Goal: Leave review/rating: Share an evaluation or opinion about a product, service, or content

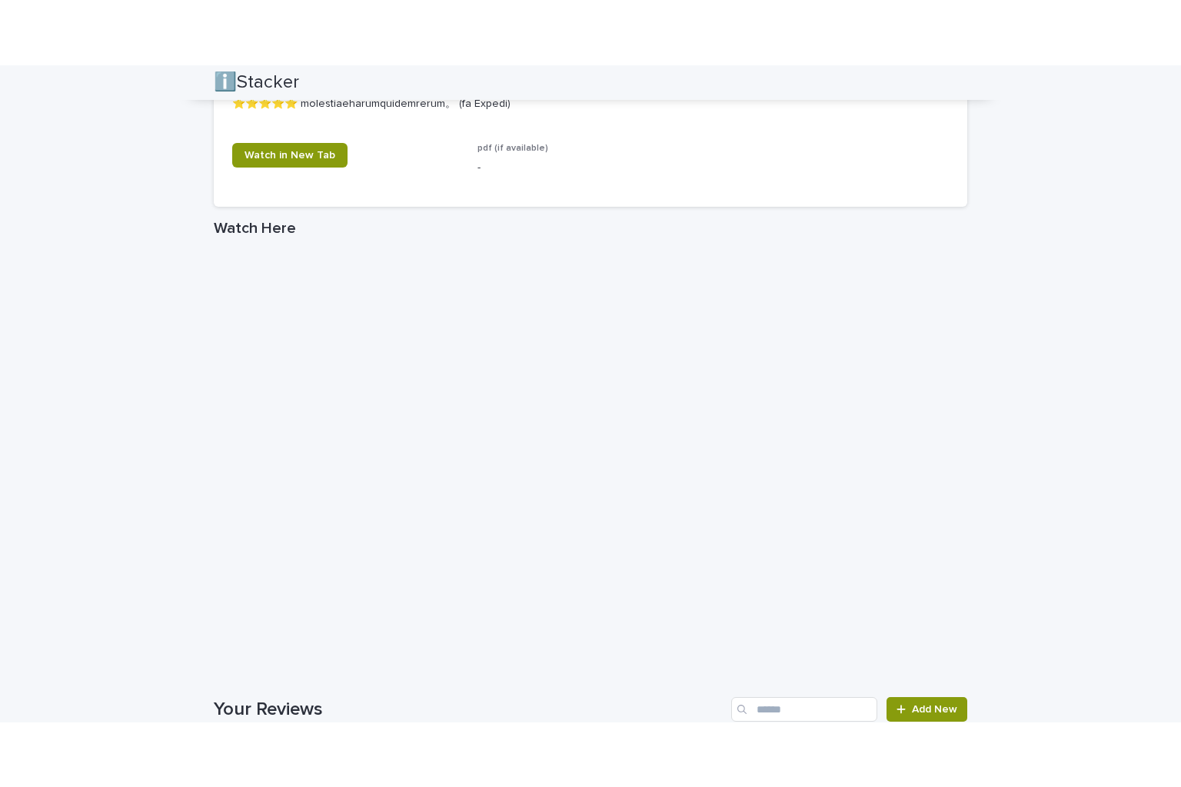
scroll to position [2153, 0]
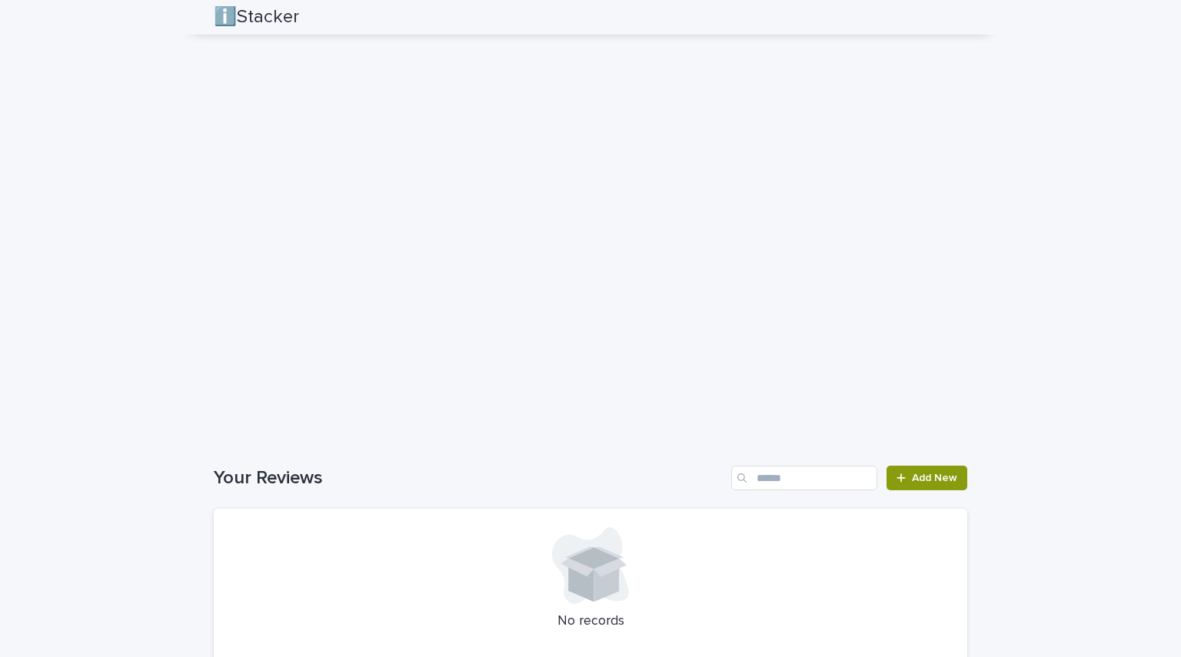
click at [750, 564] on div at bounding box center [590, 565] width 717 height 77
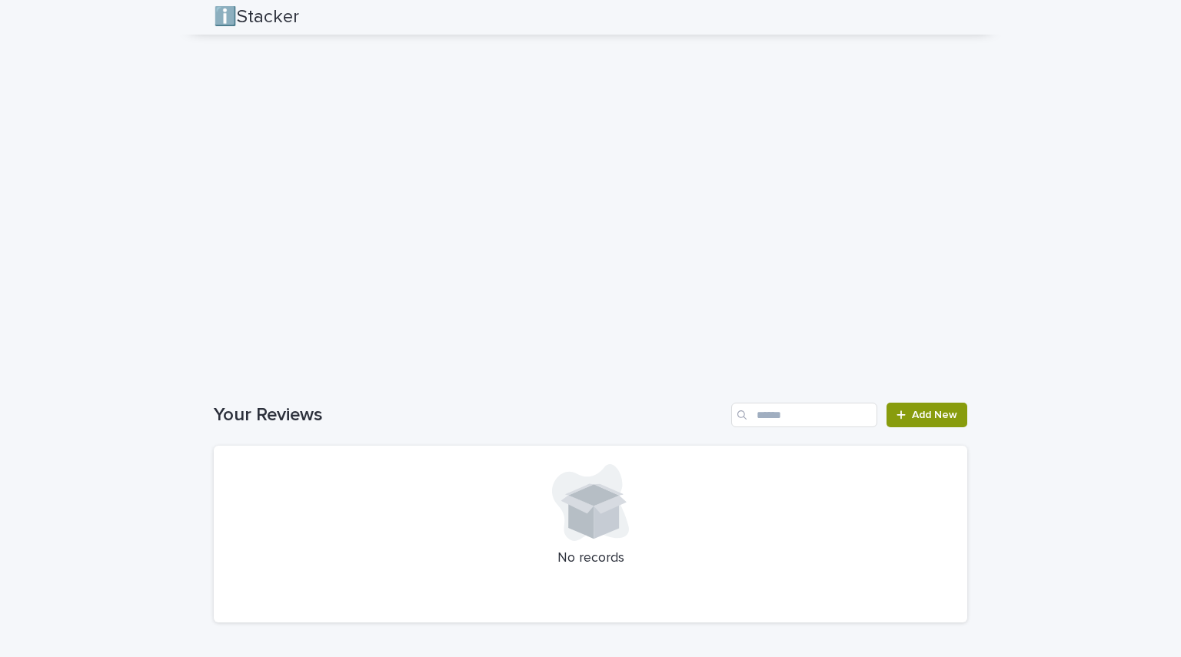
scroll to position [2314, 0]
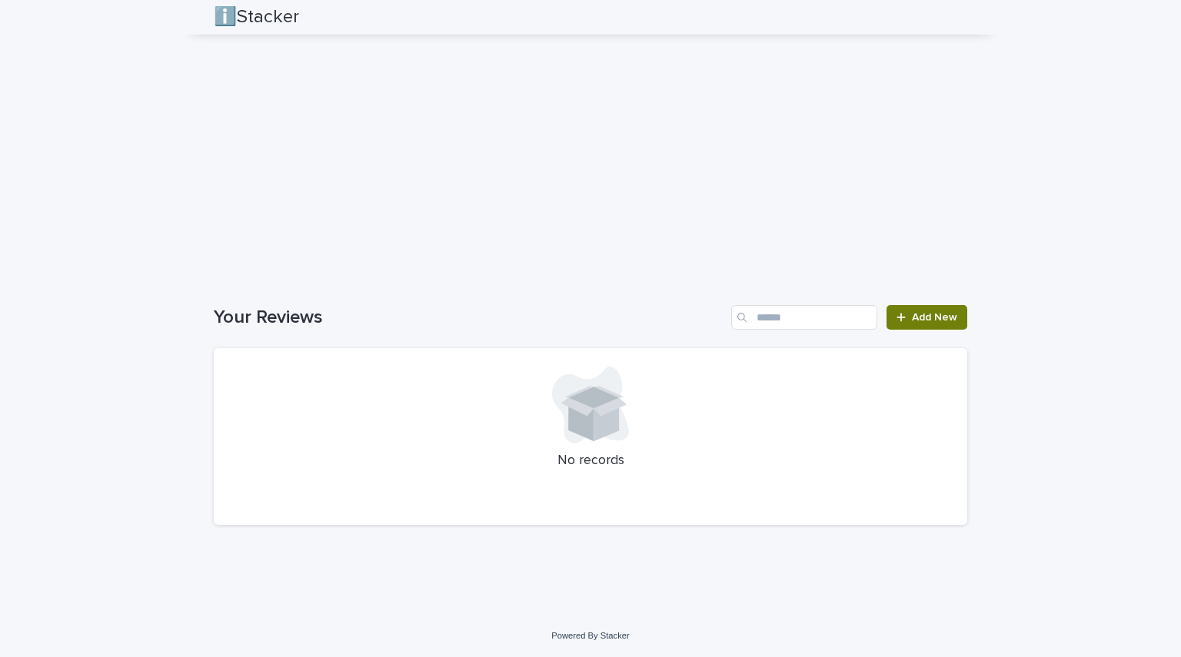
click at [912, 314] on span "Add New" at bounding box center [934, 317] width 45 height 11
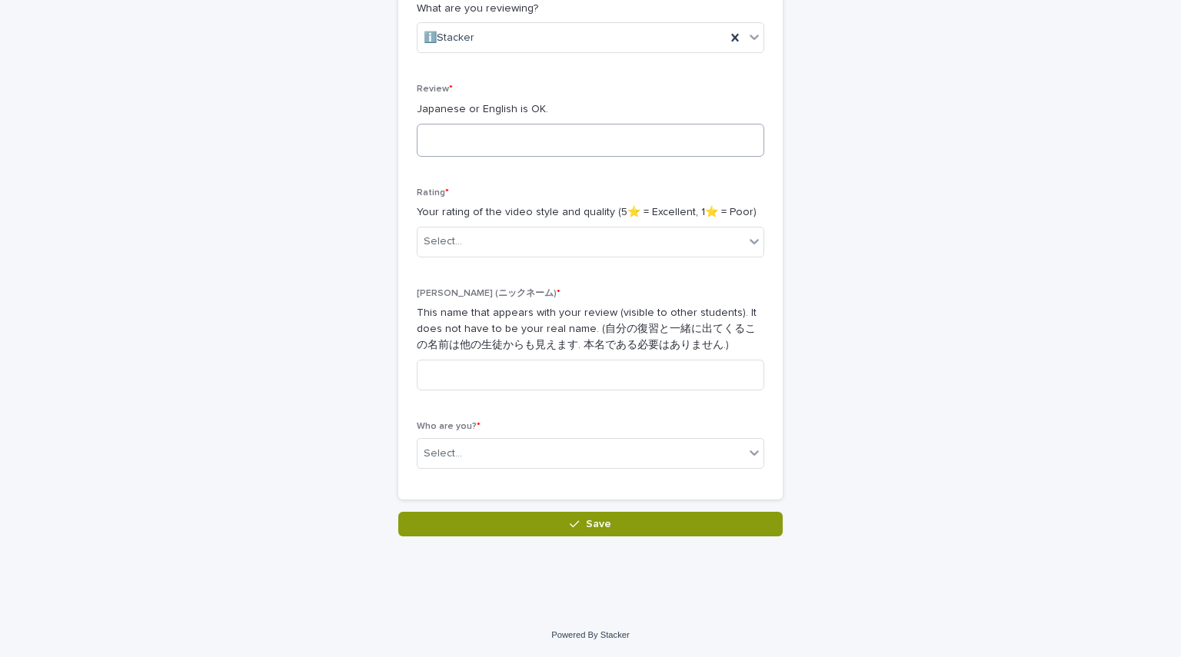
scroll to position [221, 0]
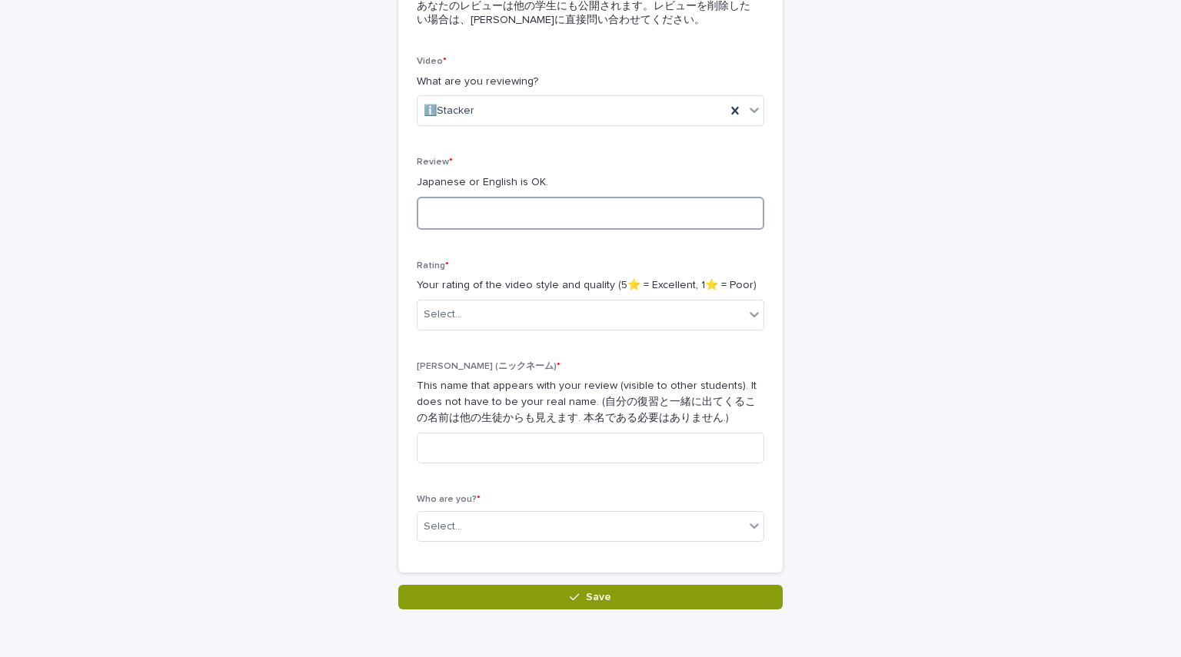
click at [587, 222] on textarea at bounding box center [591, 213] width 348 height 33
type textarea "**********"
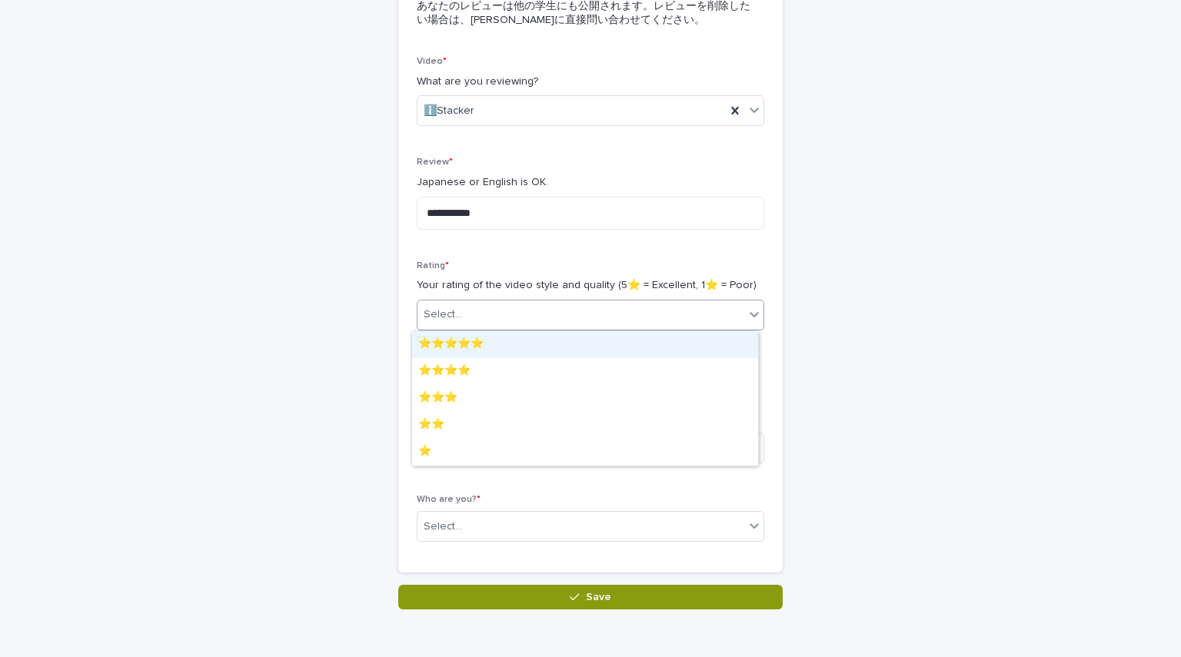
click at [697, 314] on div "Select..." at bounding box center [581, 314] width 327 height 25
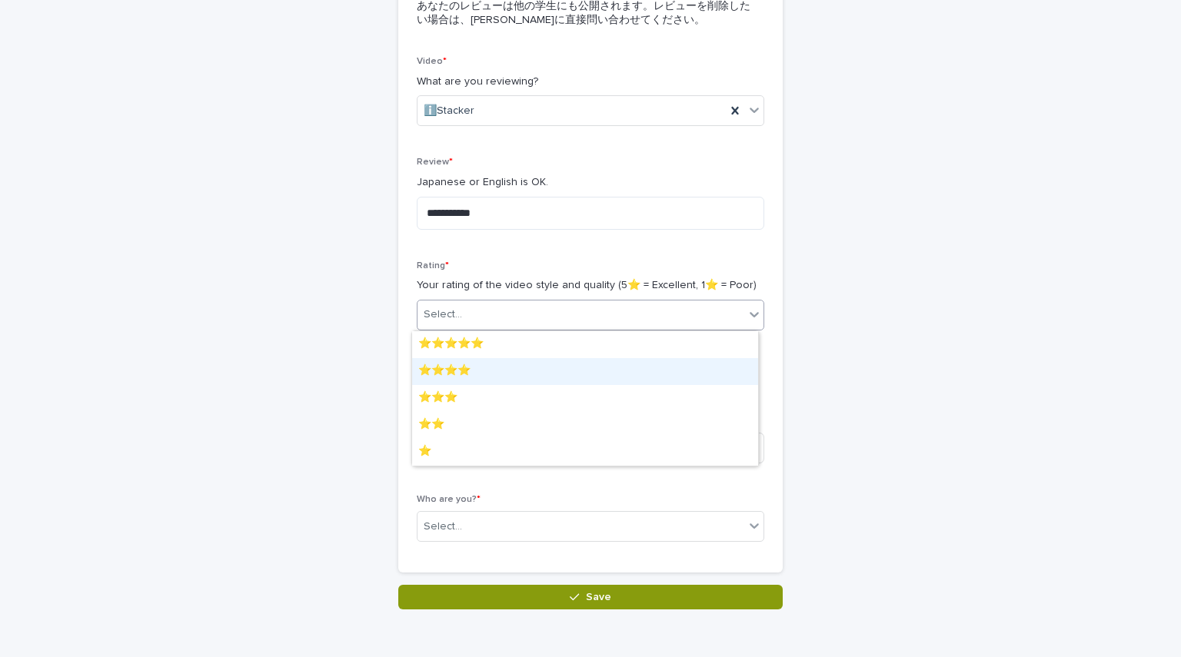
click at [558, 375] on div "⭐️⭐️⭐️⭐️" at bounding box center [585, 371] width 346 height 27
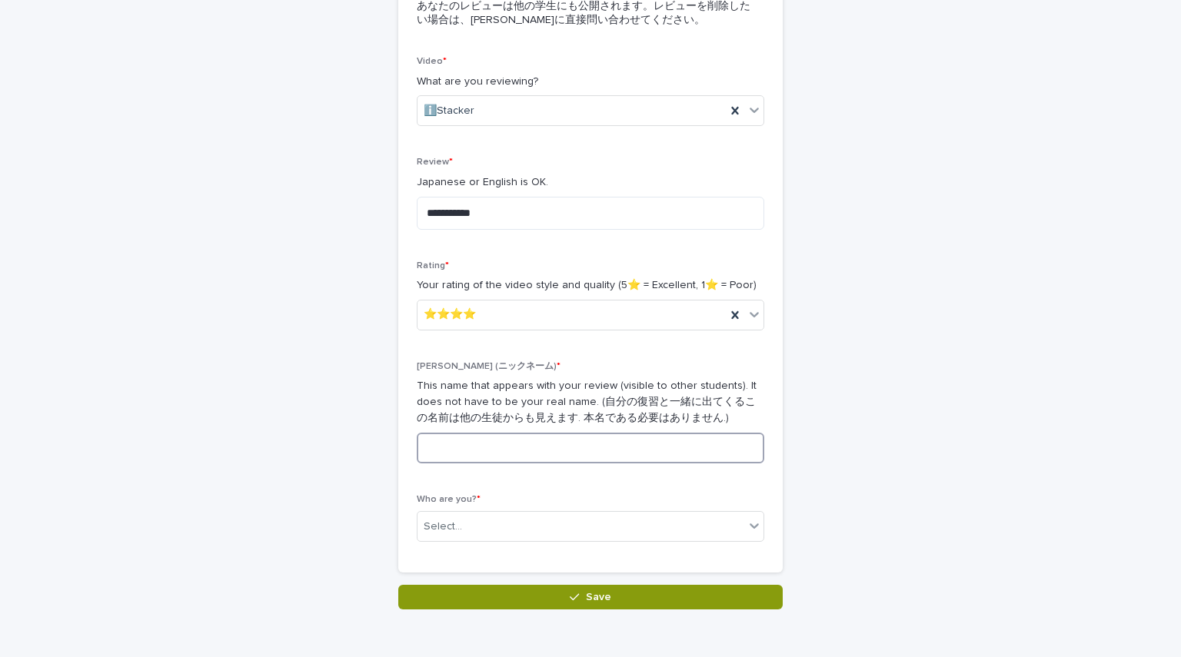
click at [563, 453] on input at bounding box center [591, 448] width 348 height 31
type input "*"
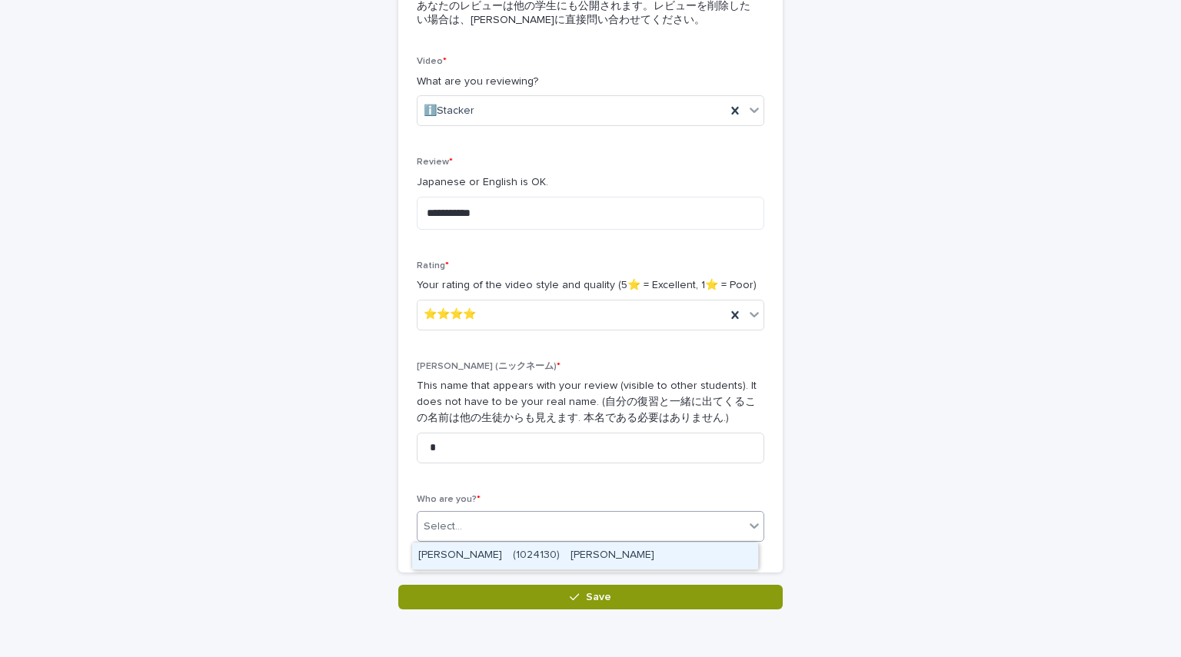
click at [630, 531] on div "Select..." at bounding box center [581, 526] width 327 height 25
click at [622, 551] on div "[PERSON_NAME]　(1024130)　[PERSON_NAME]" at bounding box center [585, 556] width 346 height 27
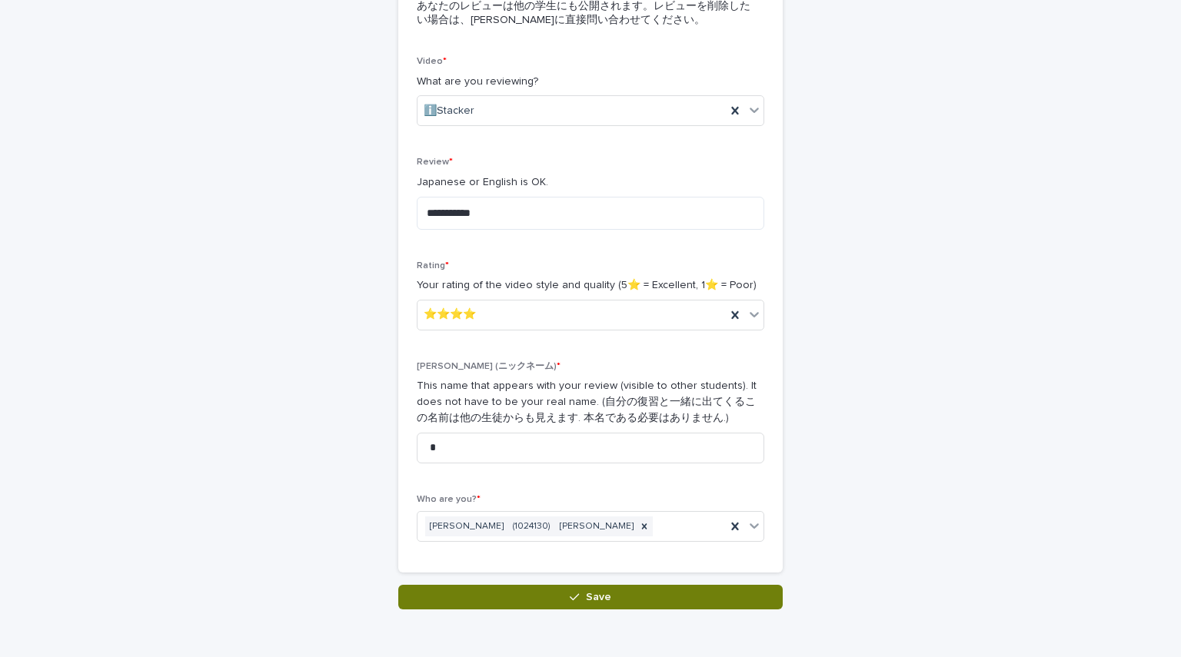
click at [603, 592] on span "Save" at bounding box center [598, 597] width 25 height 11
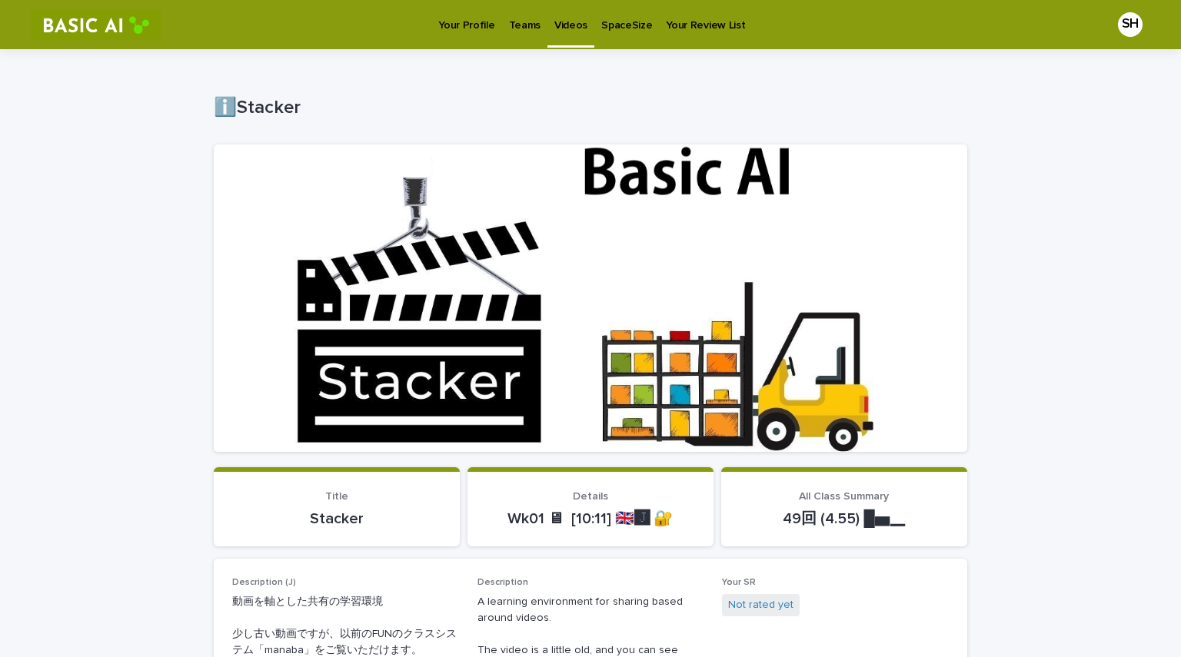
click at [477, 28] on p "Your Profile" at bounding box center [466, 16] width 56 height 32
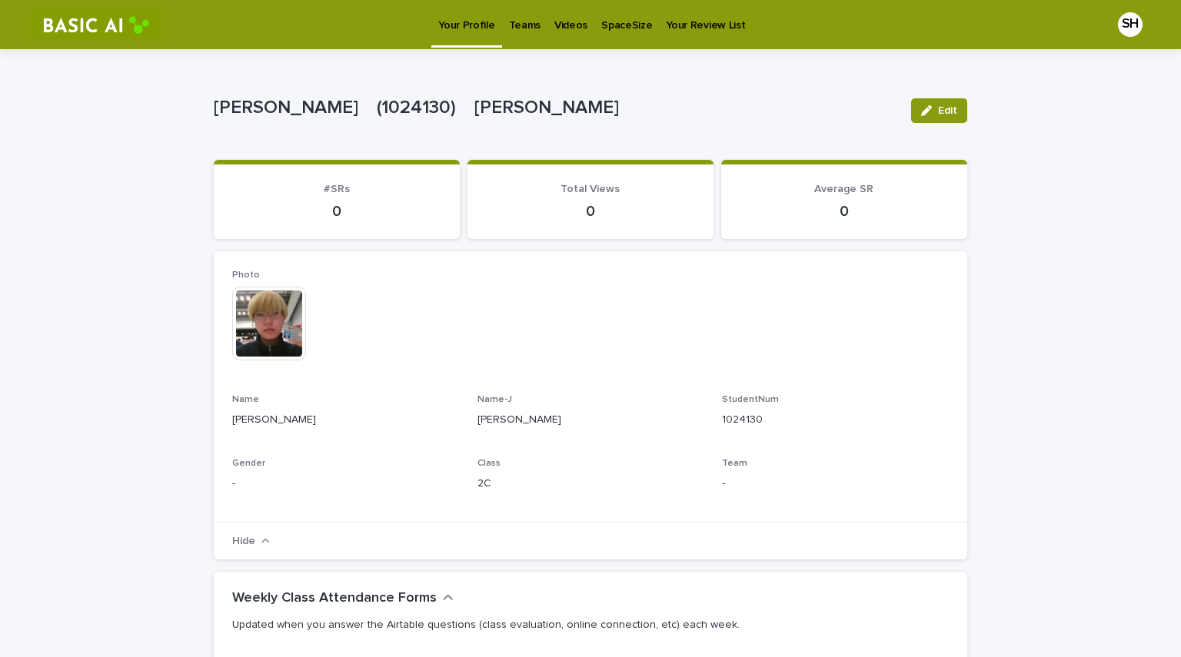
click at [567, 24] on p "Videos" at bounding box center [570, 16] width 33 height 32
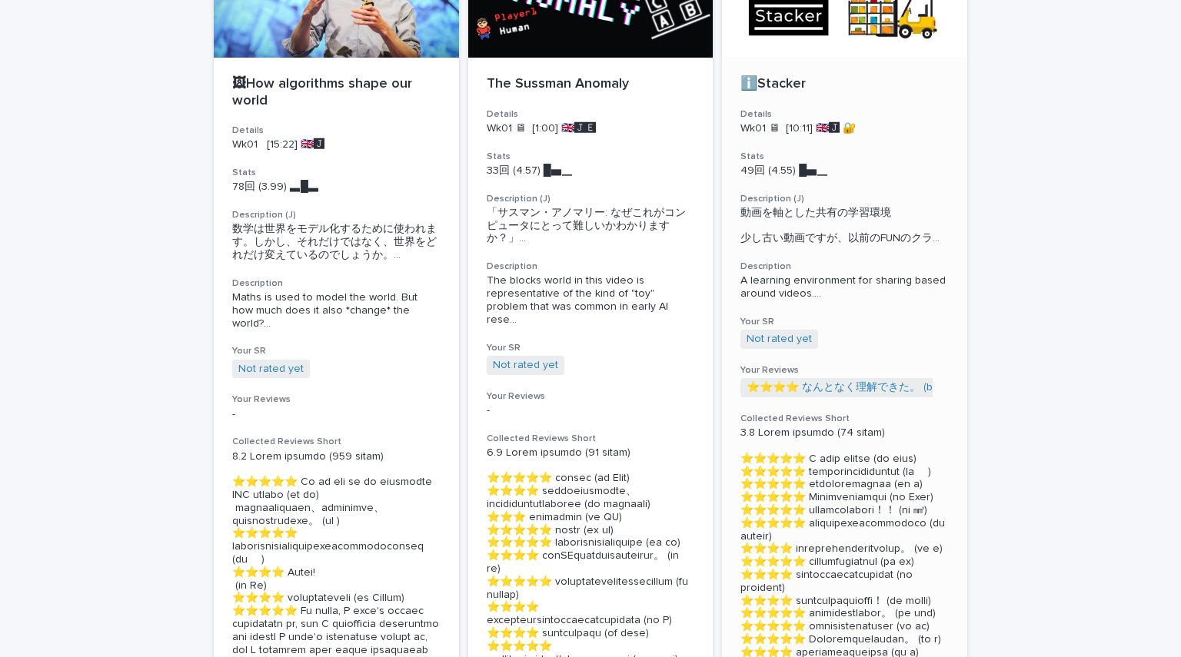
scroll to position [205, 0]
click at [789, 345] on link "Not rated yet" at bounding box center [779, 338] width 65 height 13
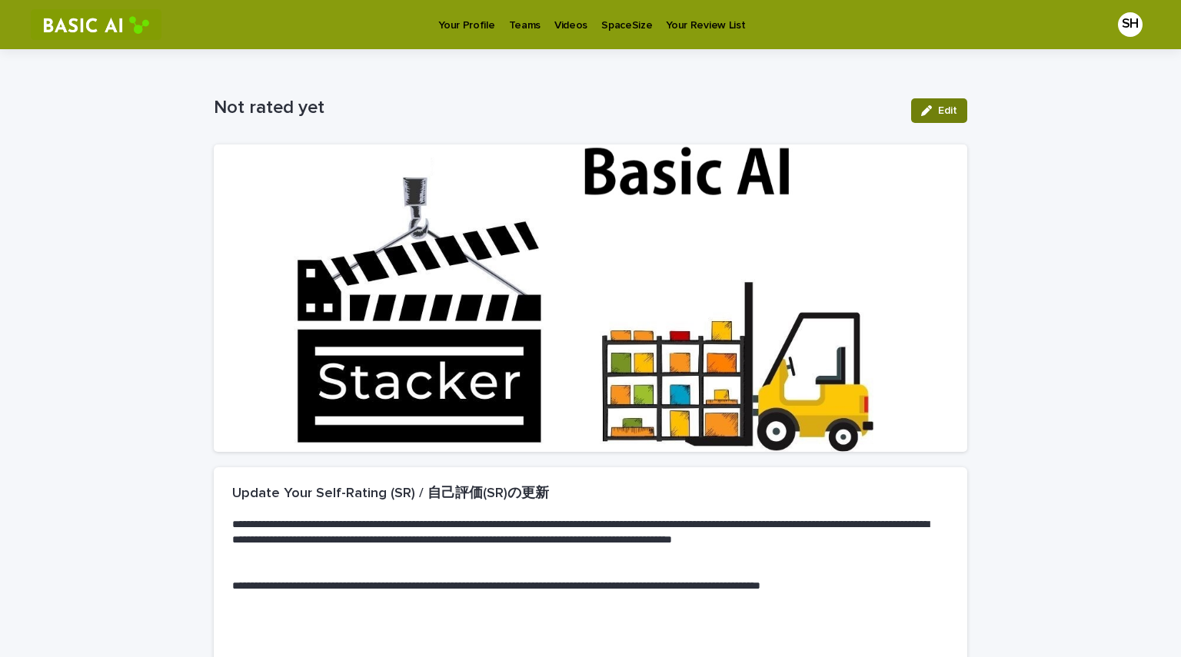
click at [930, 102] on button "Edit" at bounding box center [939, 110] width 56 height 25
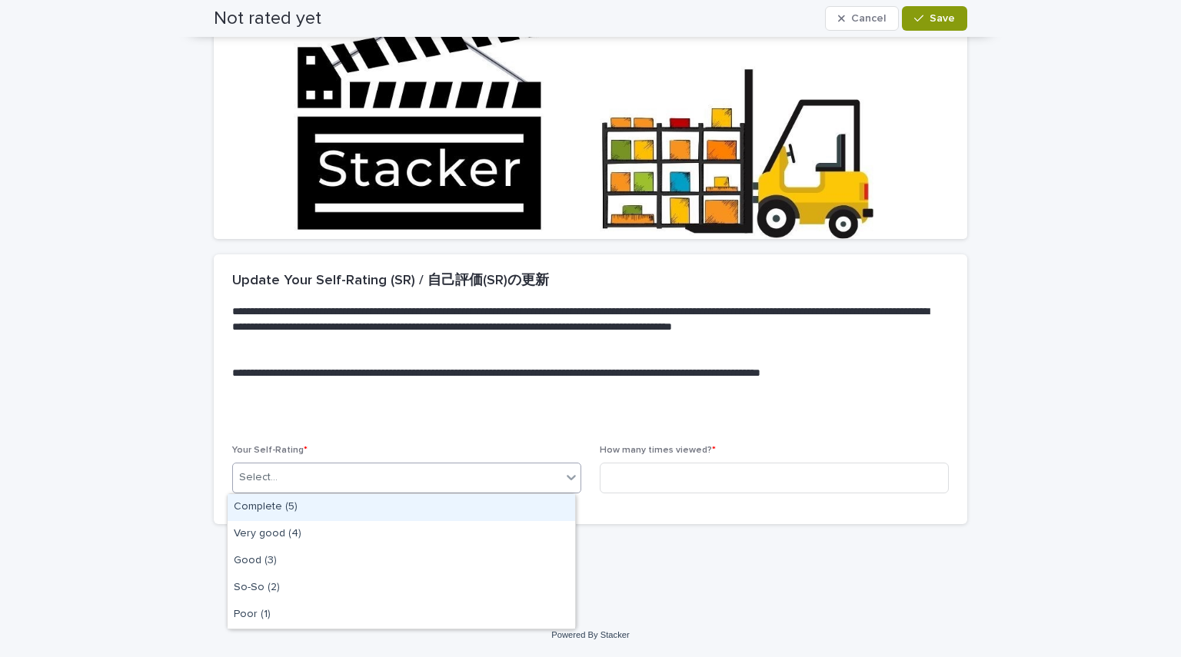
click at [547, 474] on div "Select..." at bounding box center [397, 477] width 328 height 25
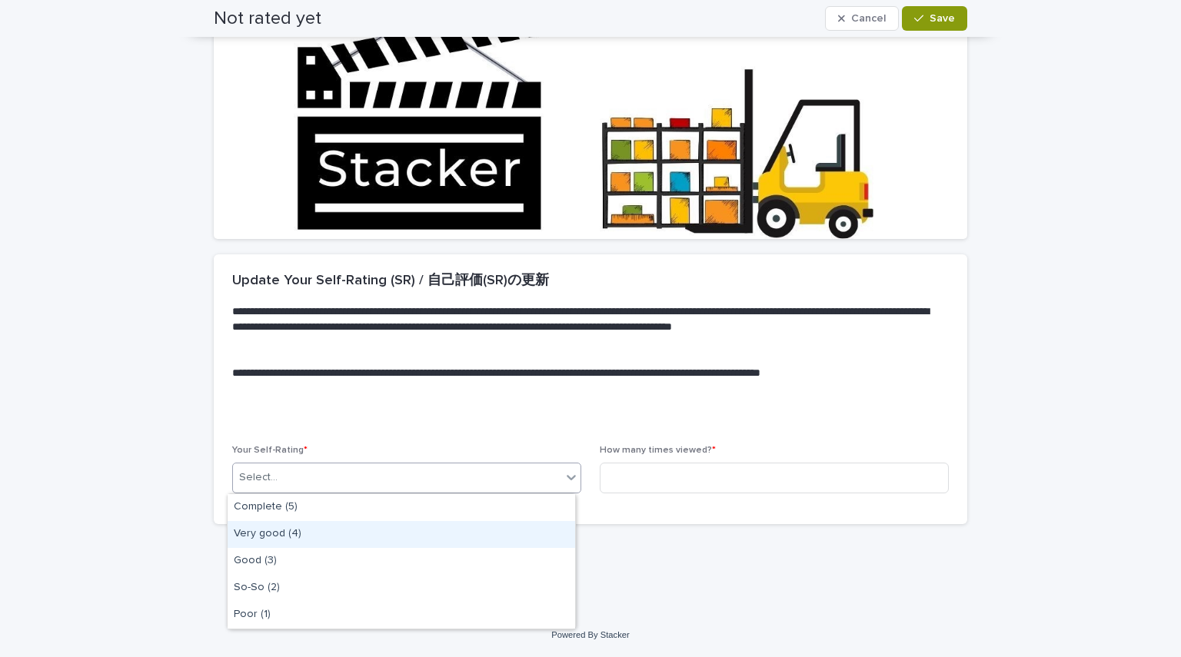
click at [361, 531] on div "Very good (4)" at bounding box center [402, 534] width 348 height 27
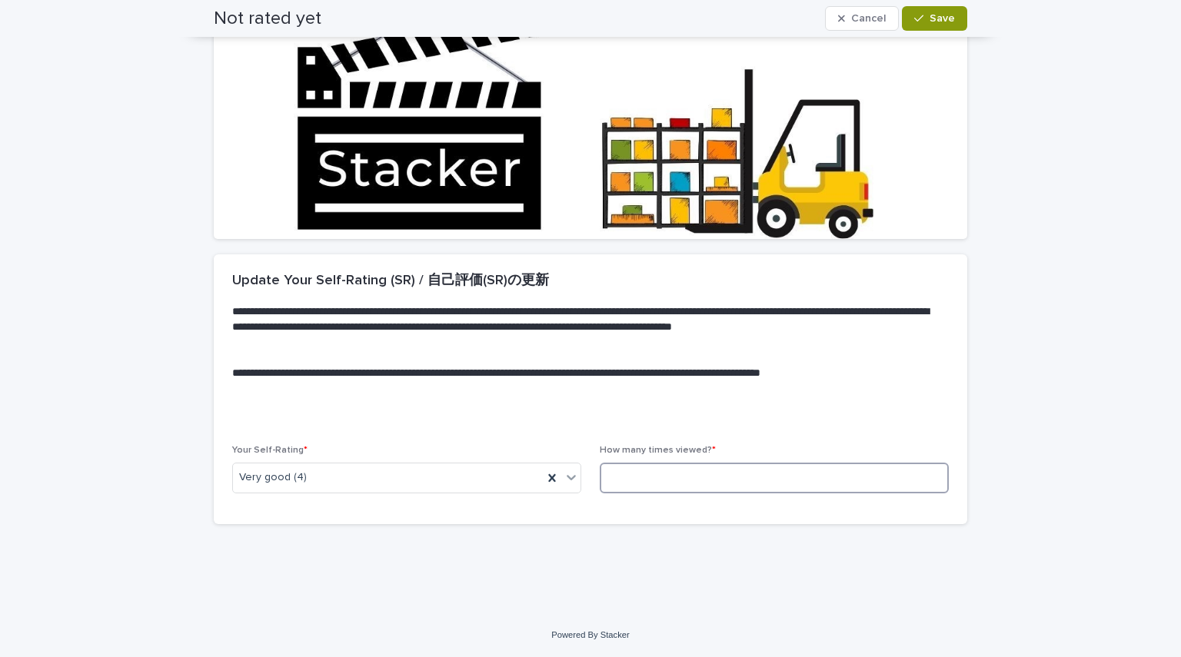
click at [624, 483] on input at bounding box center [774, 478] width 349 height 31
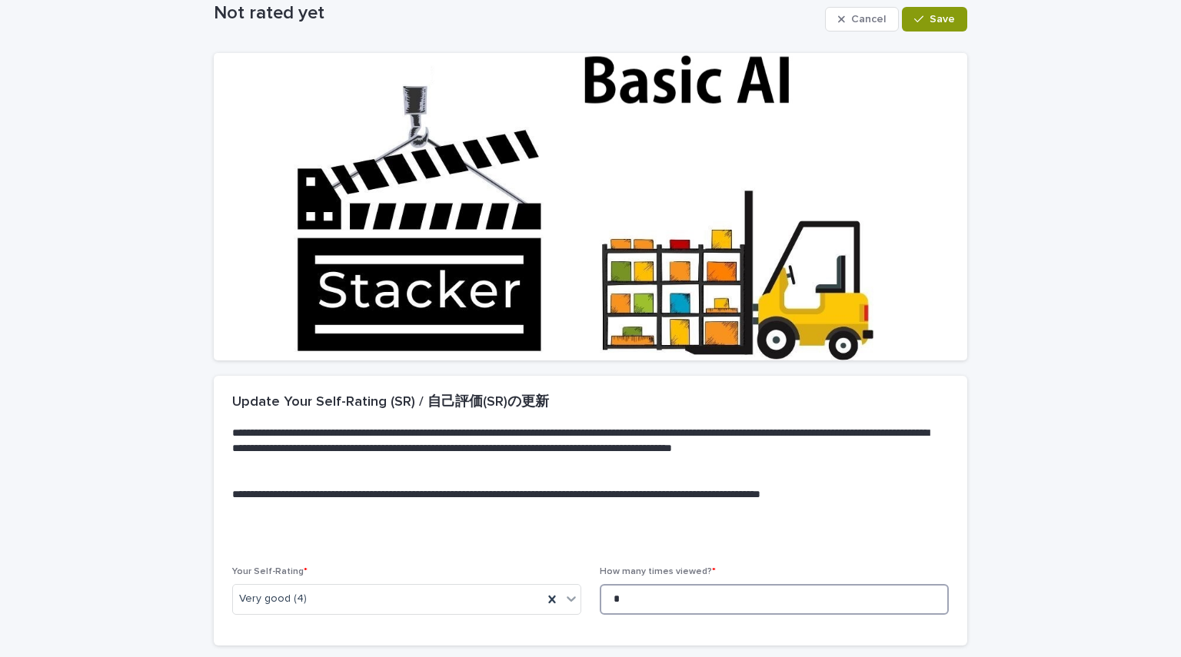
scroll to position [0, 0]
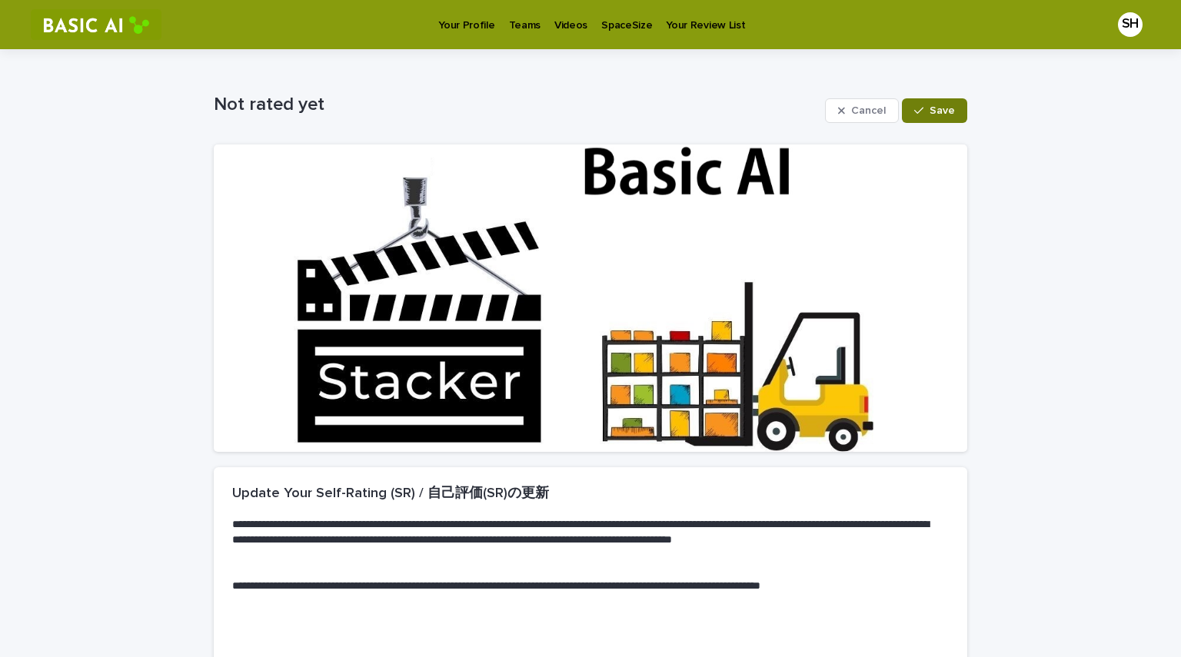
type input "*"
click at [953, 105] on button "Save" at bounding box center [934, 110] width 65 height 25
click at [571, 23] on p "Videos" at bounding box center [570, 16] width 33 height 32
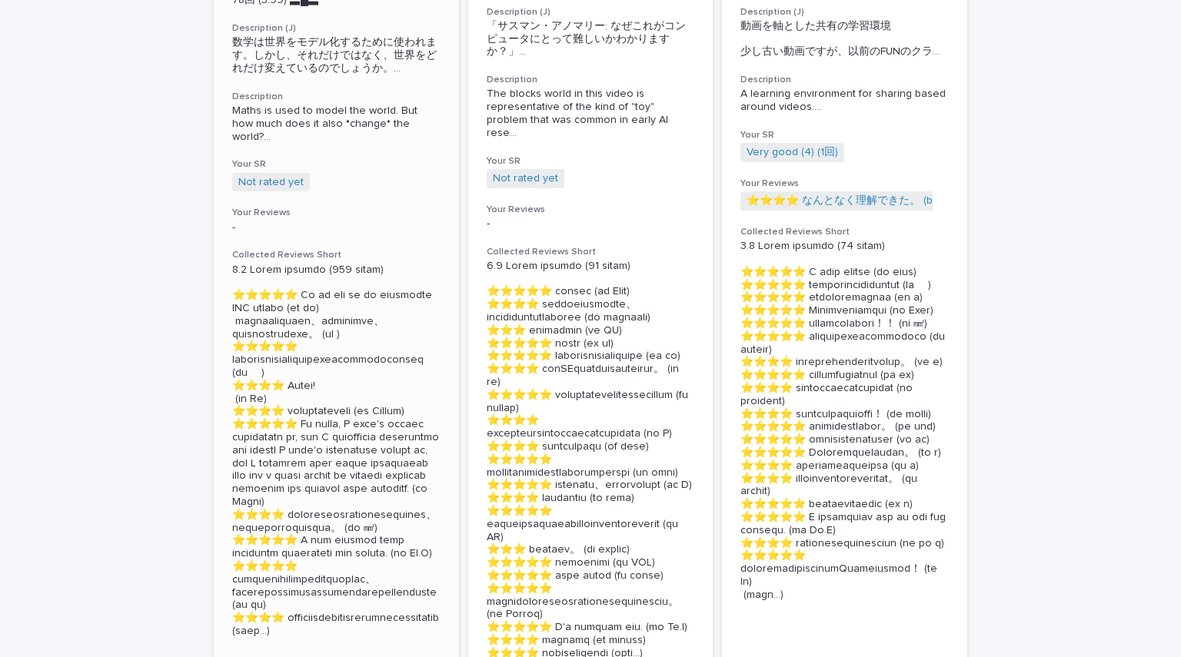
scroll to position [374, 0]
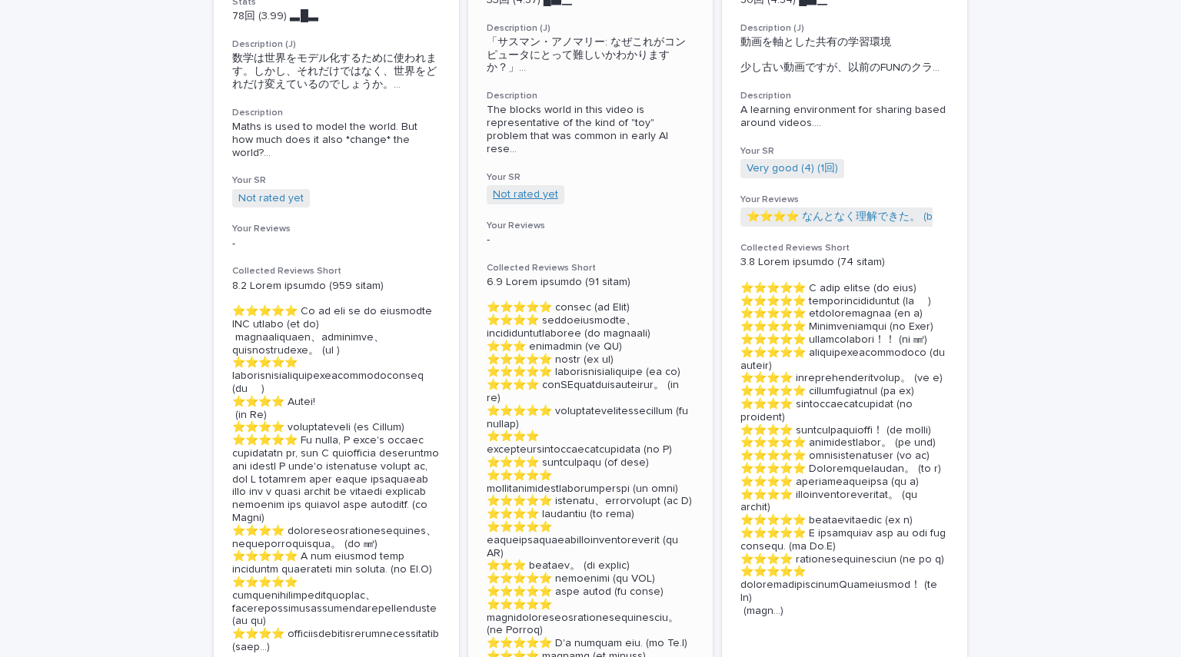
click at [517, 188] on link "Not rated yet" at bounding box center [525, 194] width 65 height 13
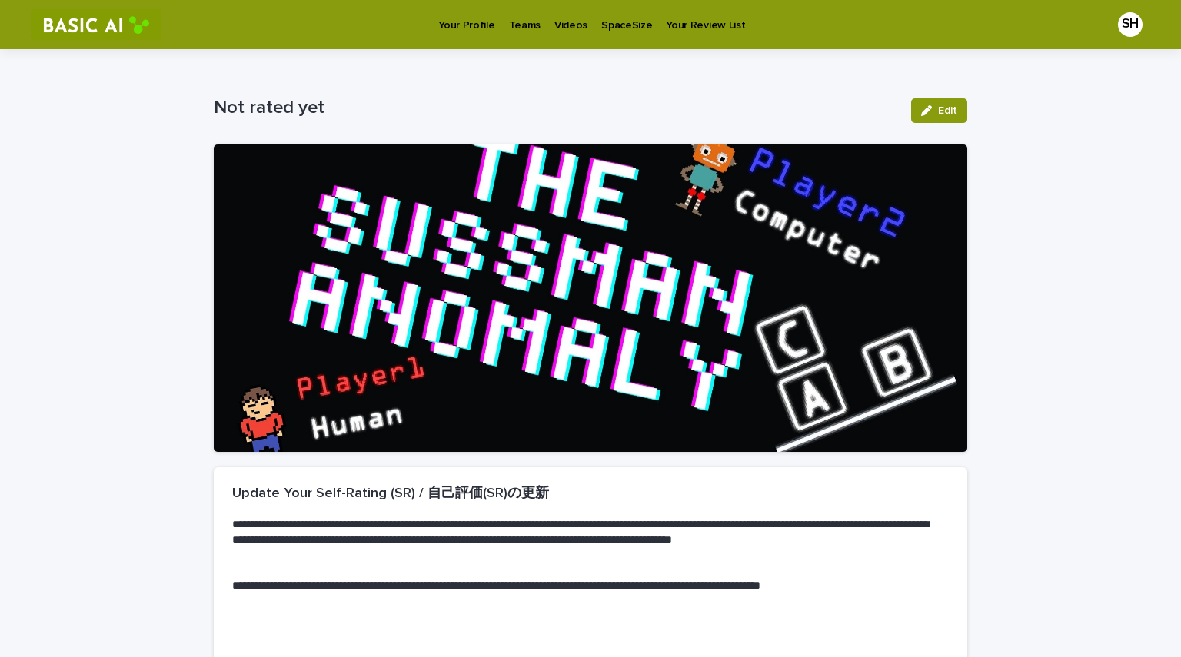
scroll to position [198, 0]
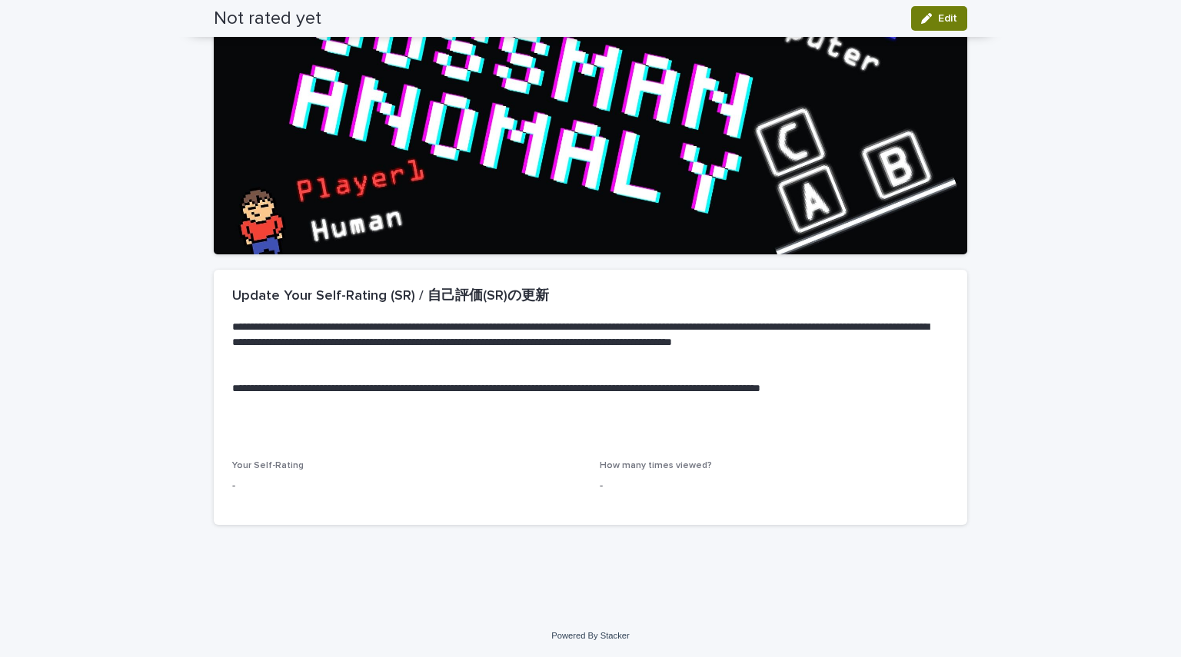
click at [922, 28] on button "Edit" at bounding box center [939, 18] width 56 height 25
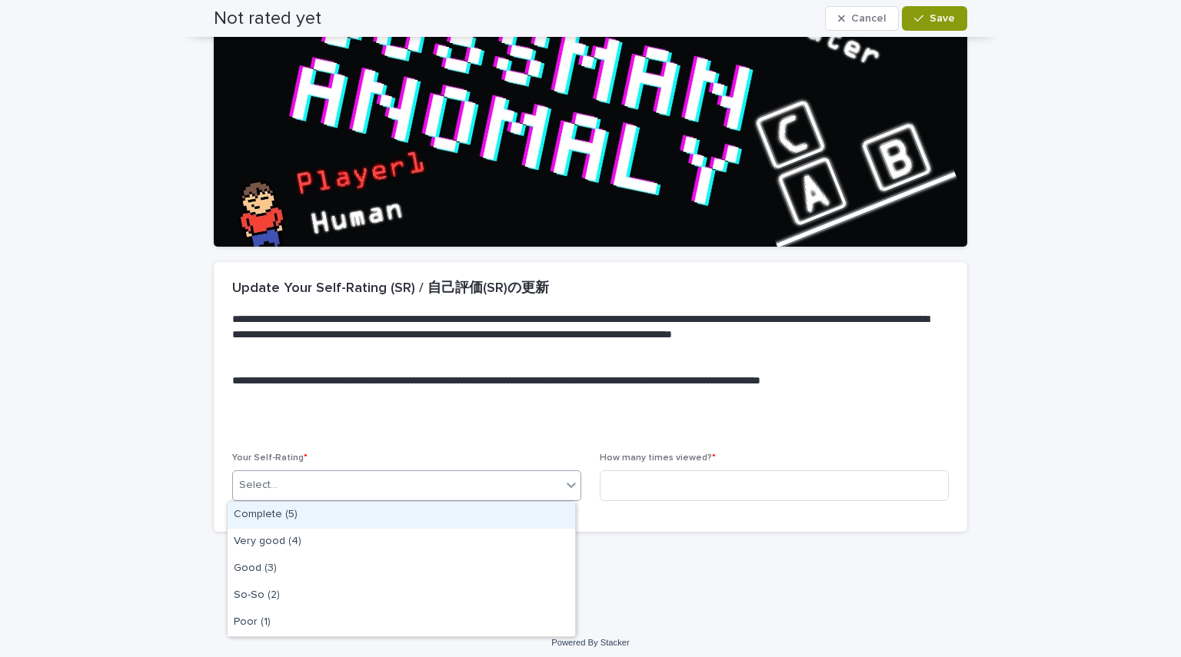
click at [502, 494] on div "Select..." at bounding box center [397, 485] width 328 height 25
click at [420, 512] on div "Complete (5)" at bounding box center [402, 515] width 348 height 27
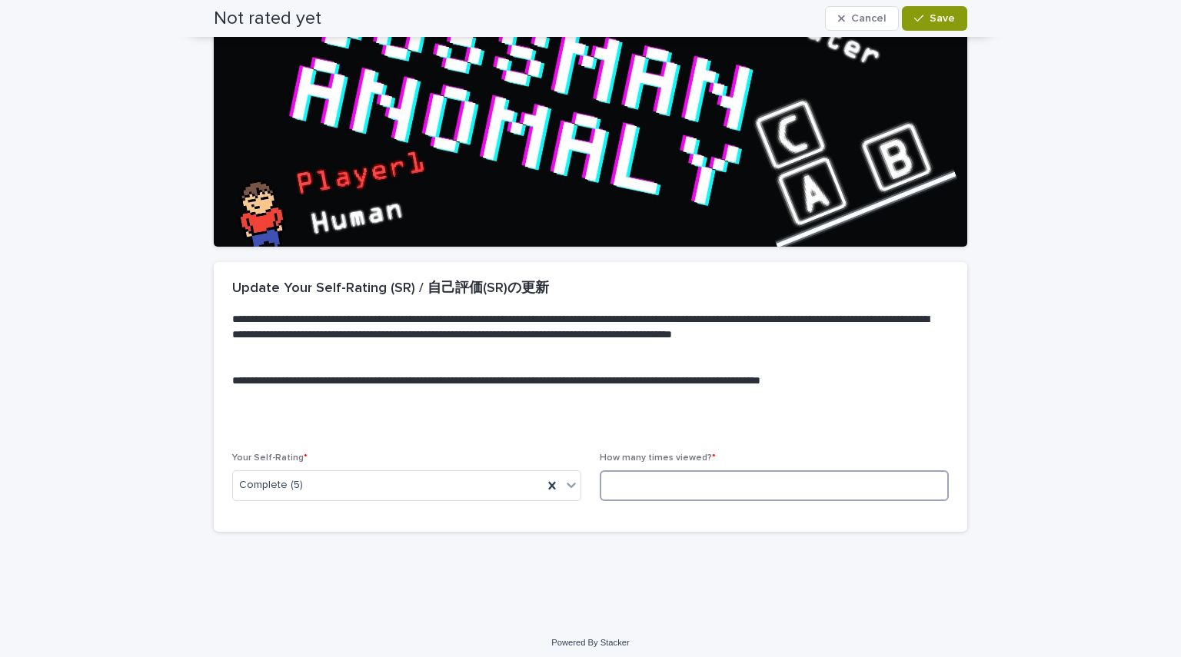
click at [681, 472] on input at bounding box center [774, 486] width 349 height 31
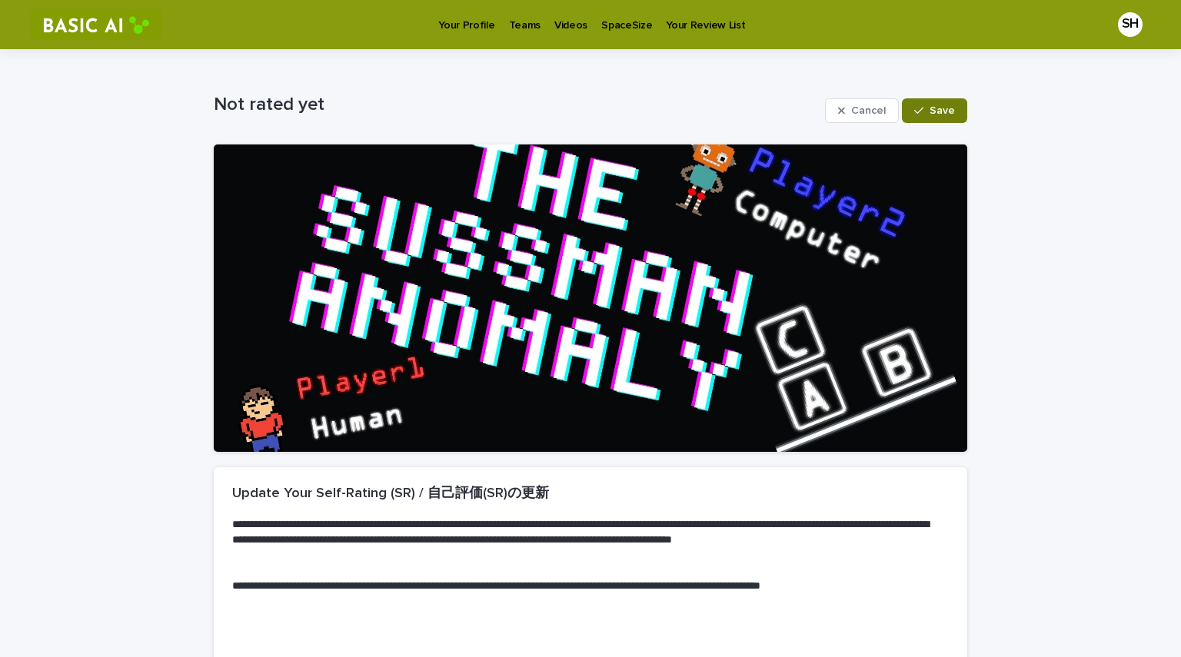
type input "*"
click at [931, 98] on button "Save" at bounding box center [934, 110] width 65 height 25
click at [557, 18] on p "Videos" at bounding box center [570, 16] width 33 height 32
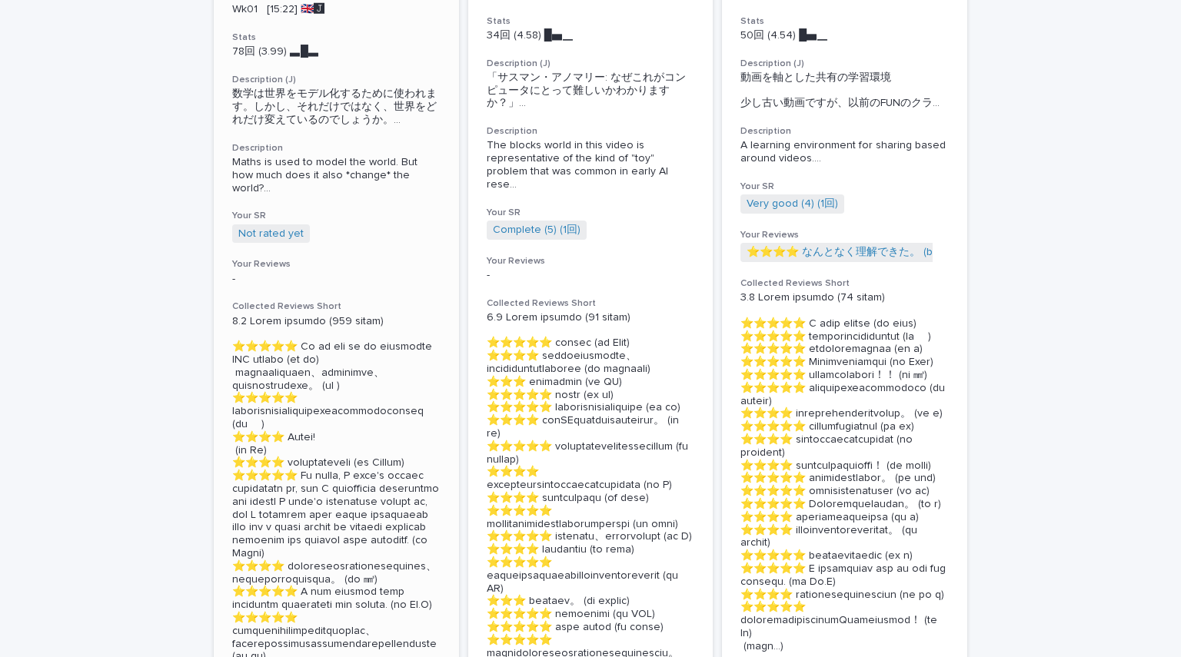
scroll to position [343, 0]
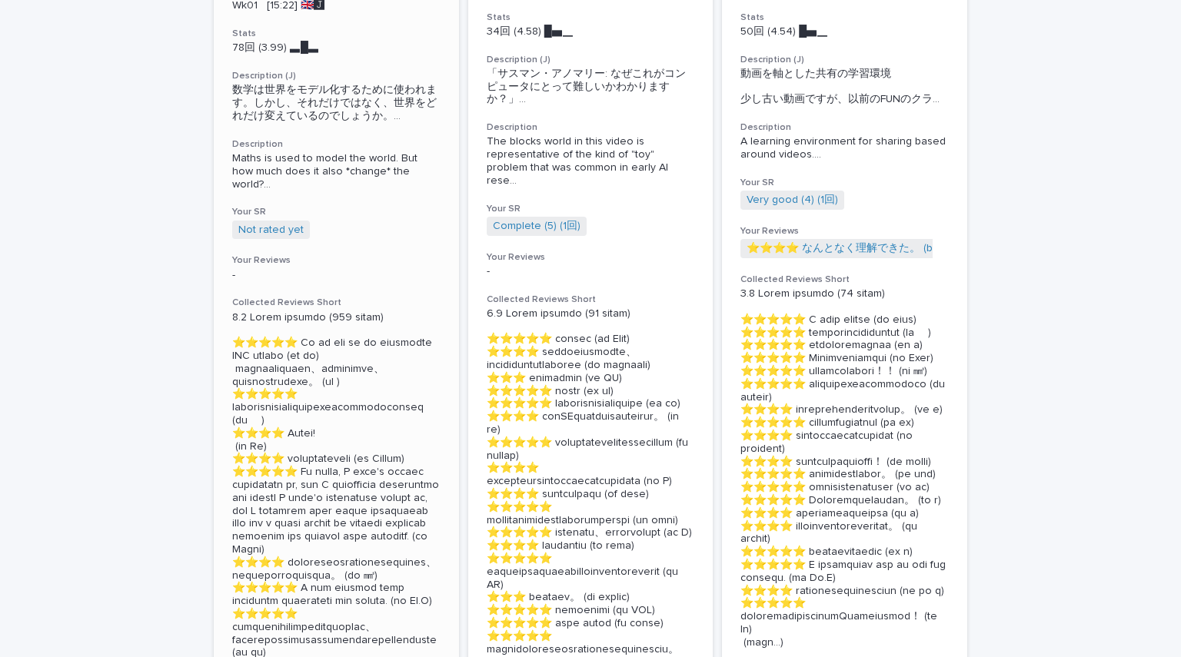
click at [214, 467] on div "🖼How algorithms shape our world Details Wk01 [15:22] 🇬🇧🅹️ Stats 78回 (3.99) ▃█▃　…" at bounding box center [336, 311] width 245 height 786
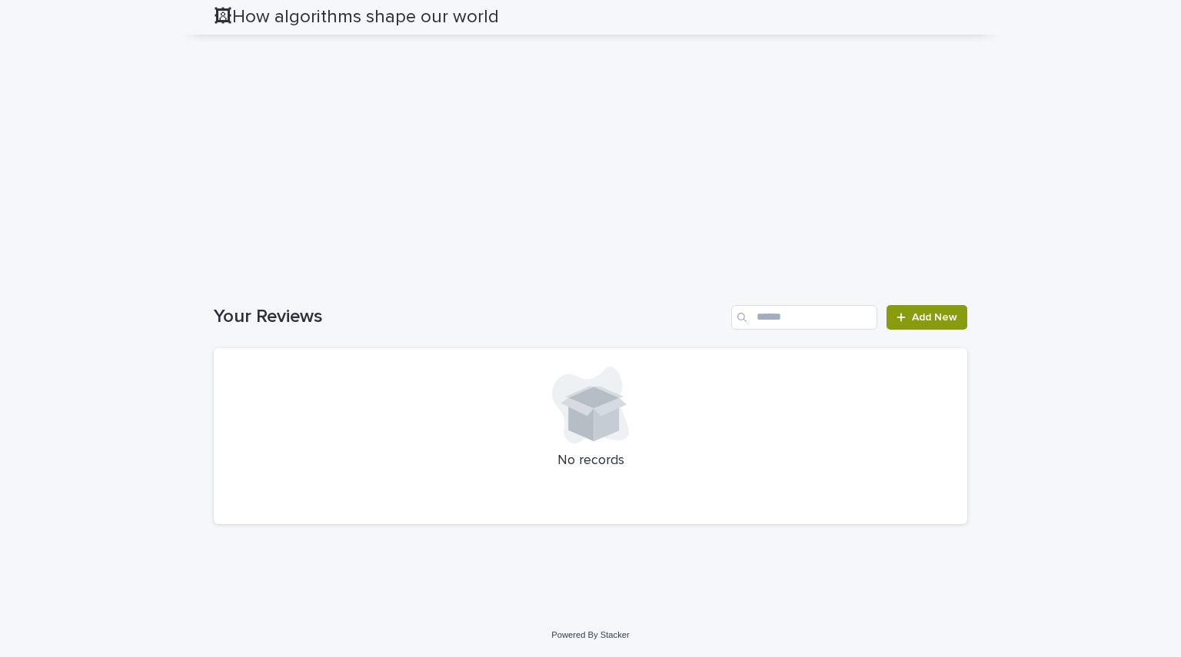
scroll to position [3452, 0]
click at [921, 318] on span "Add New" at bounding box center [934, 317] width 45 height 11
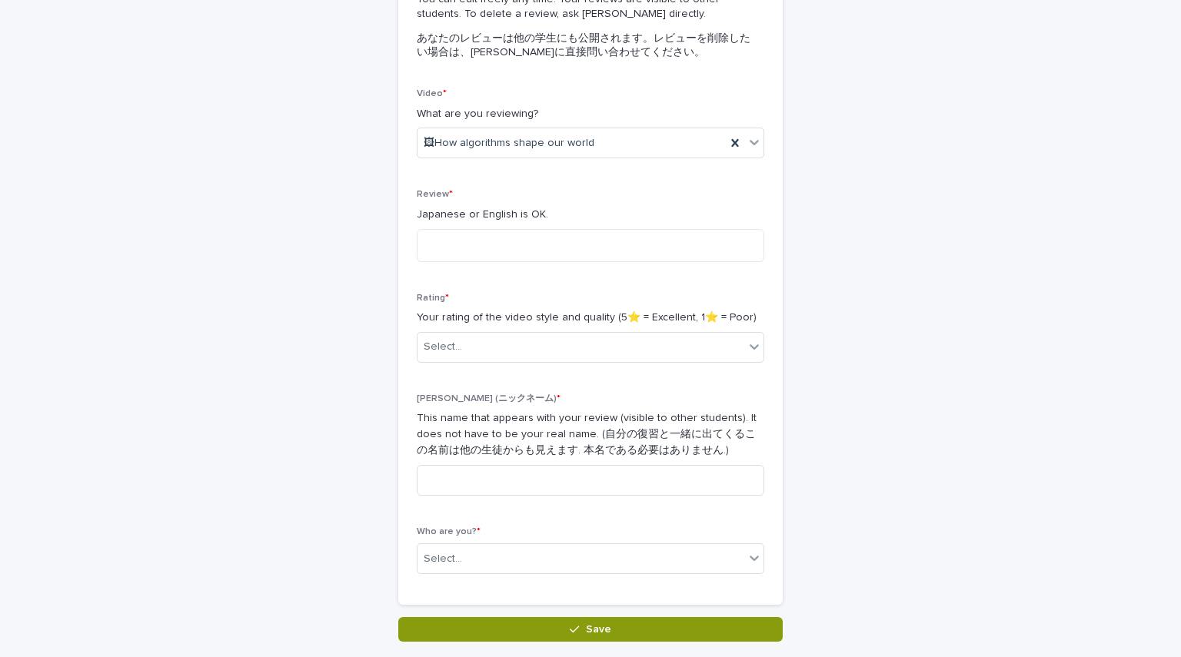
scroll to position [188, 0]
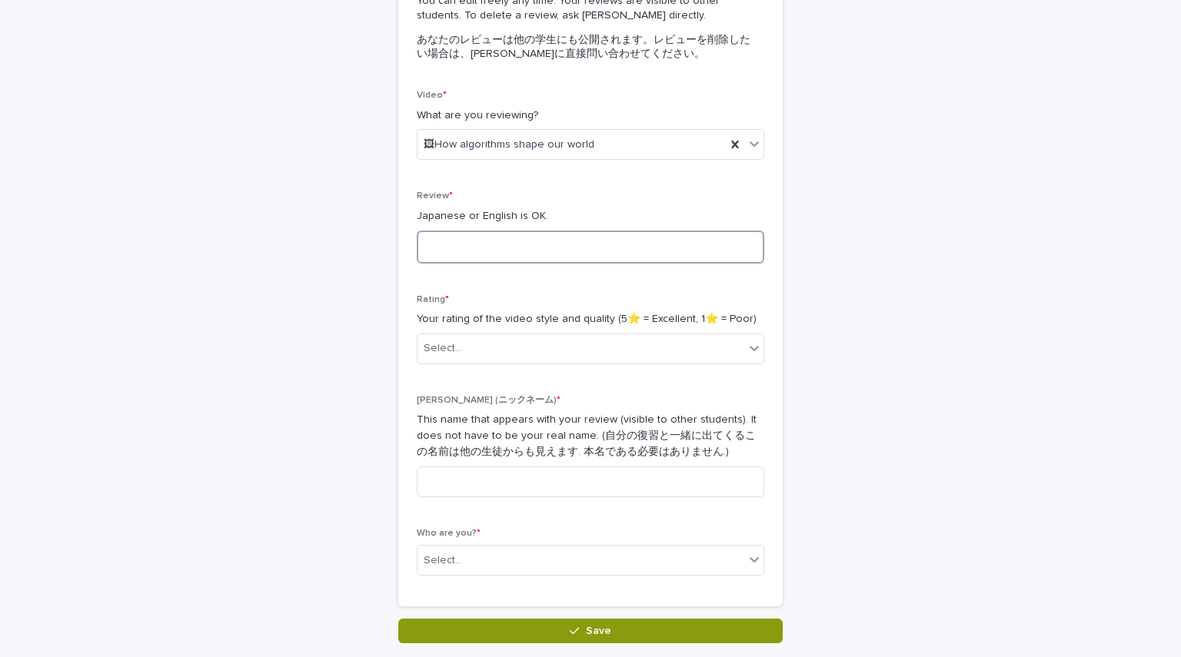
click at [556, 261] on textarea at bounding box center [591, 247] width 348 height 33
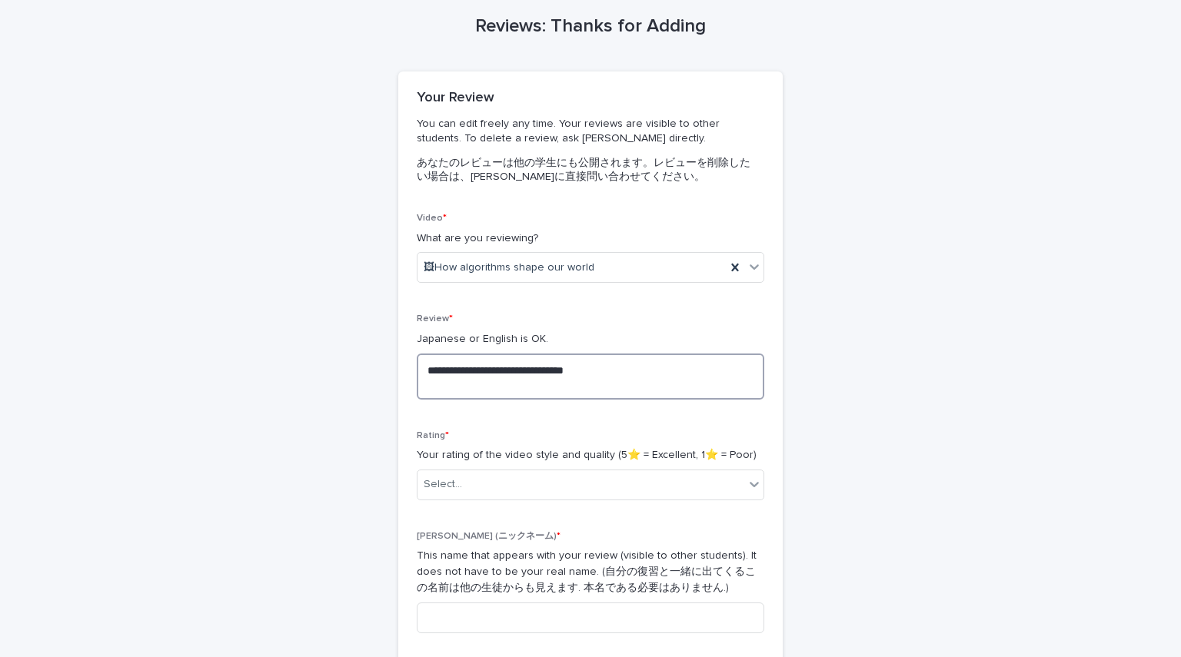
scroll to position [0, 0]
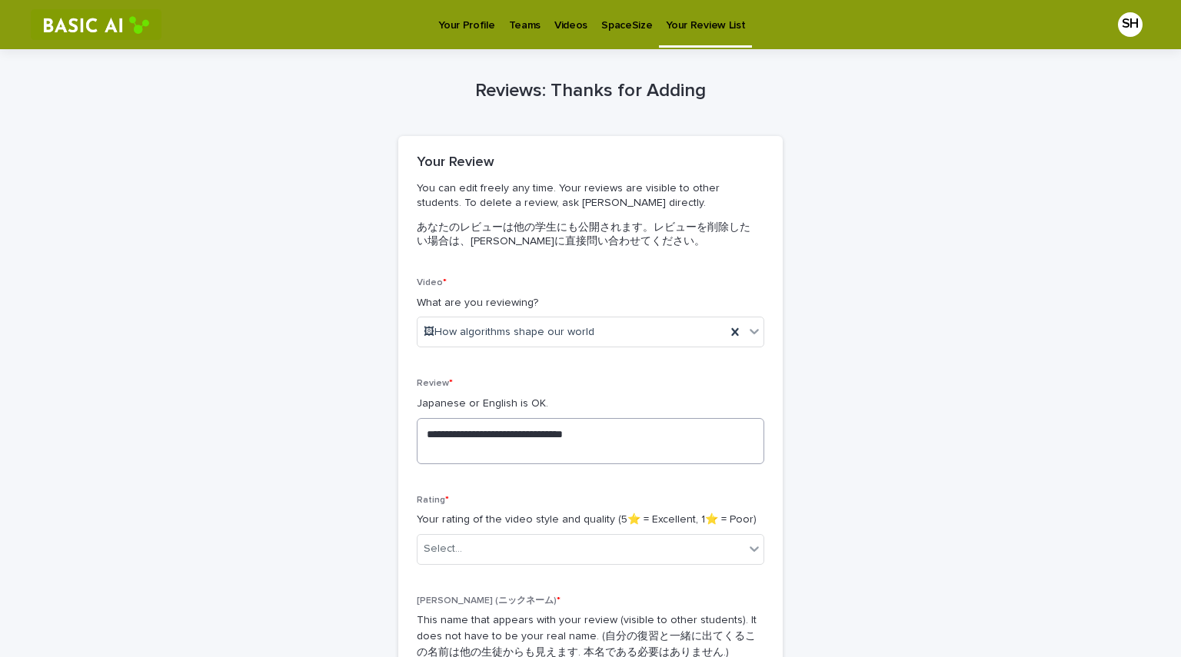
click at [700, 262] on div "Your Review You can edit freely any time. Your reviews are visible to other stu…" at bounding box center [590, 206] width 384 height 141
click at [550, 458] on textarea "**********" at bounding box center [591, 441] width 348 height 46
type textarea "**********"
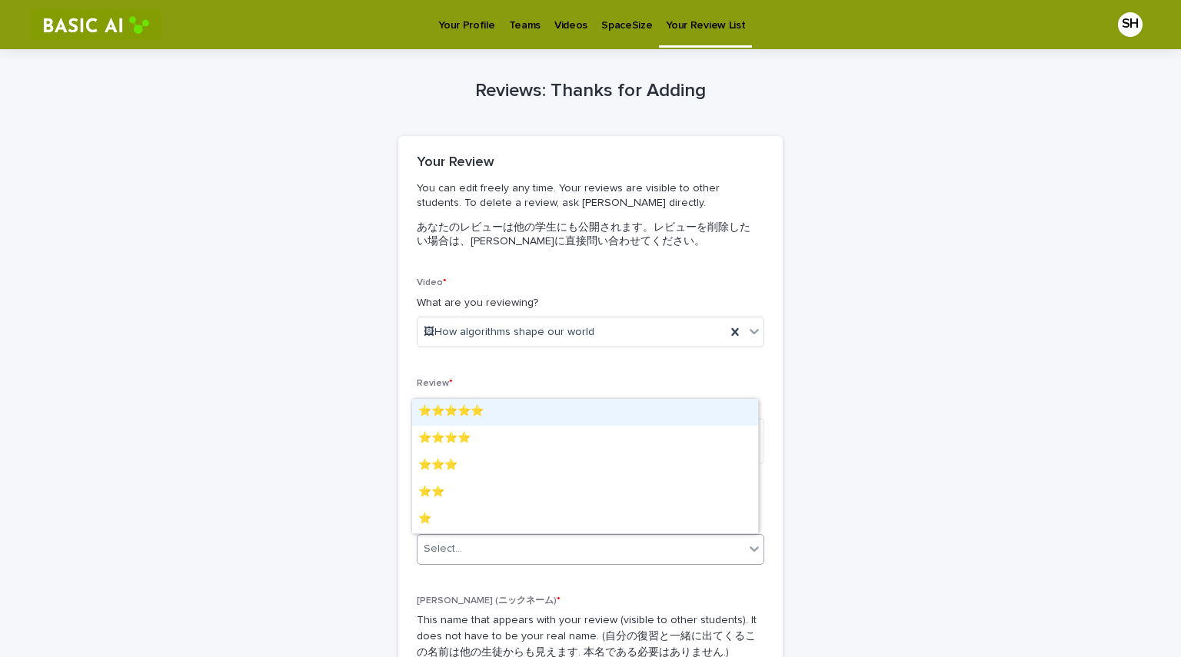
click at [491, 564] on div "Select..." at bounding box center [591, 549] width 348 height 31
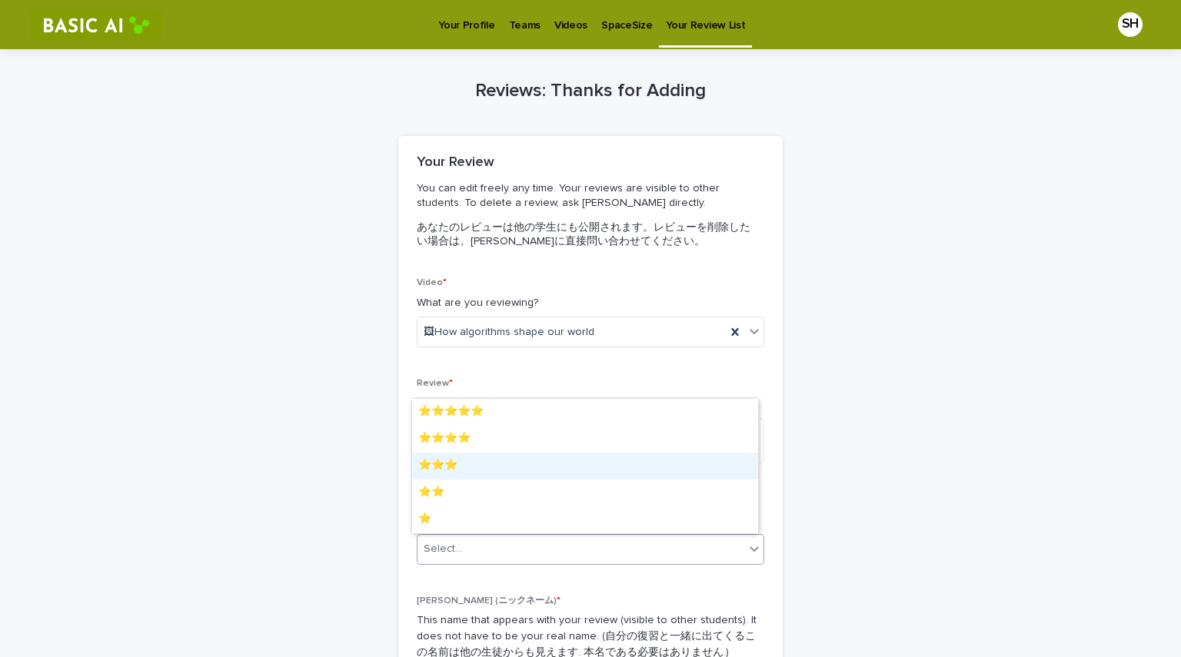
click at [498, 466] on div "⭐️⭐️⭐️" at bounding box center [585, 466] width 346 height 27
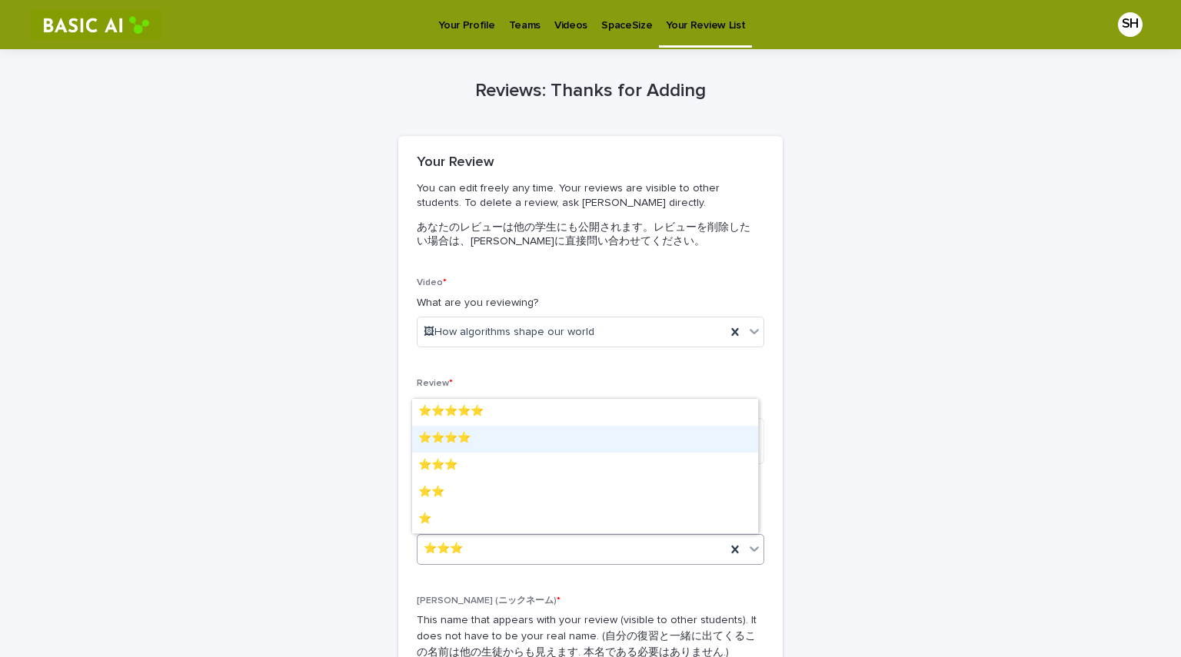
drag, startPoint x: 495, startPoint y: 545, endPoint x: 520, endPoint y: 445, distance: 102.9
click at [520, 445] on body "**********" at bounding box center [590, 328] width 1181 height 657
click at [520, 445] on div "⭐️⭐️⭐️⭐️" at bounding box center [585, 439] width 346 height 27
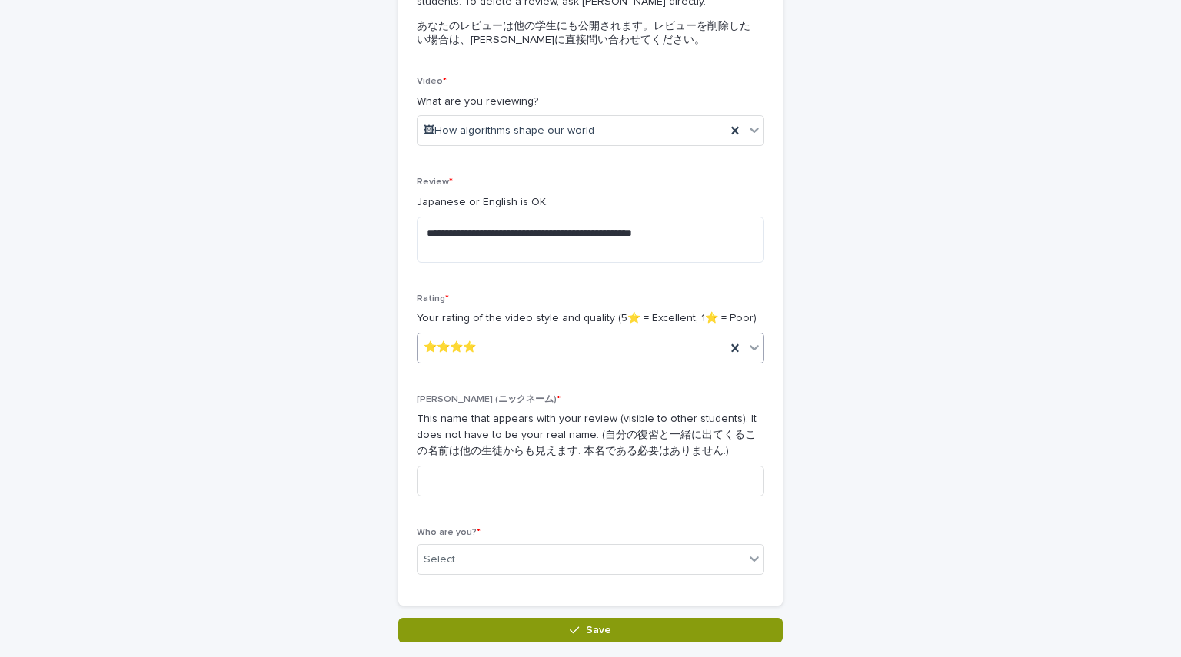
scroll to position [202, 0]
click at [460, 489] on input at bounding box center [591, 480] width 348 height 31
type input "*"
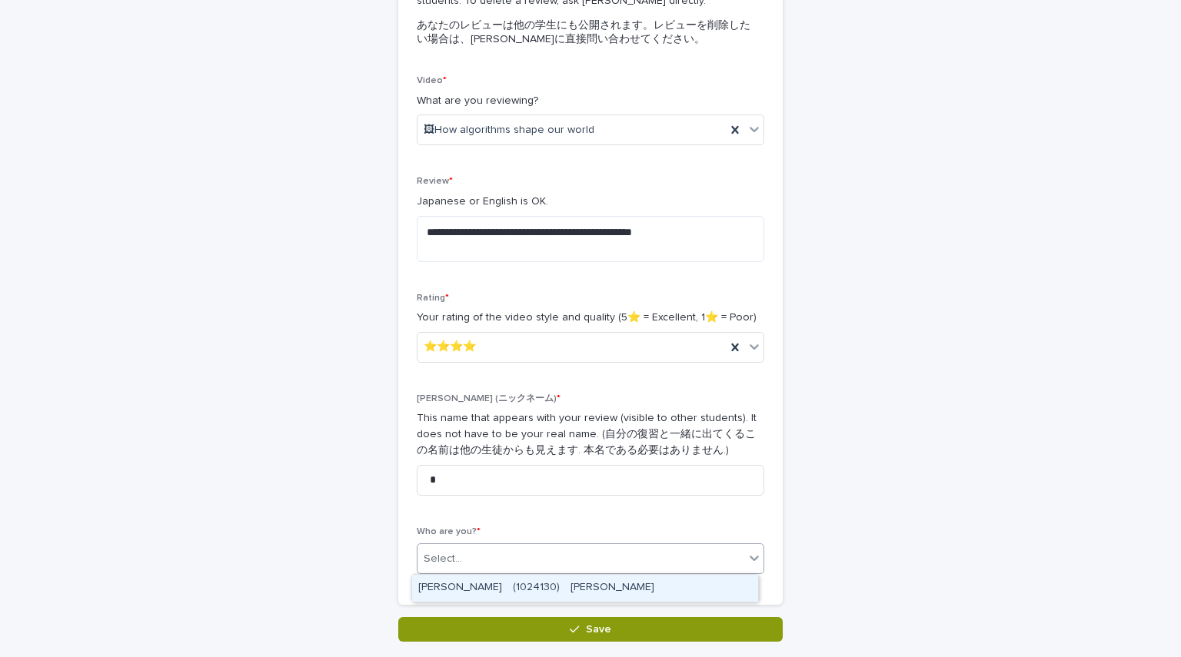
click at [569, 571] on div "Select..." at bounding box center [581, 559] width 327 height 25
click at [561, 579] on div "[PERSON_NAME]　(1024130)　[PERSON_NAME]" at bounding box center [585, 588] width 346 height 27
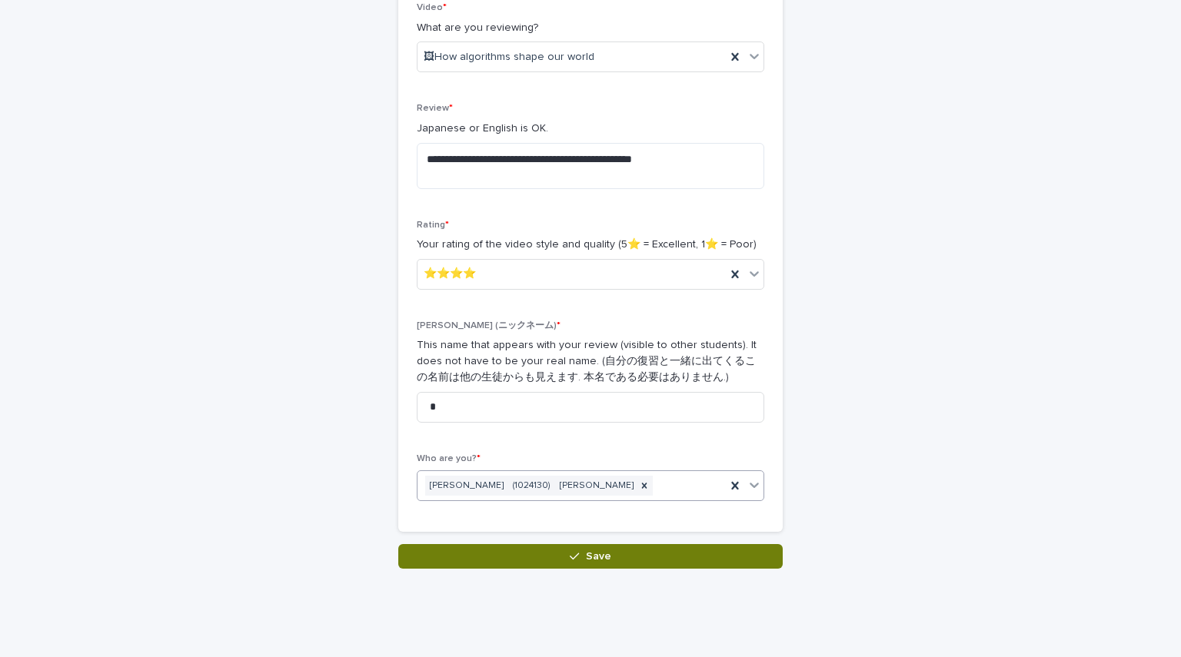
scroll to position [308, 0]
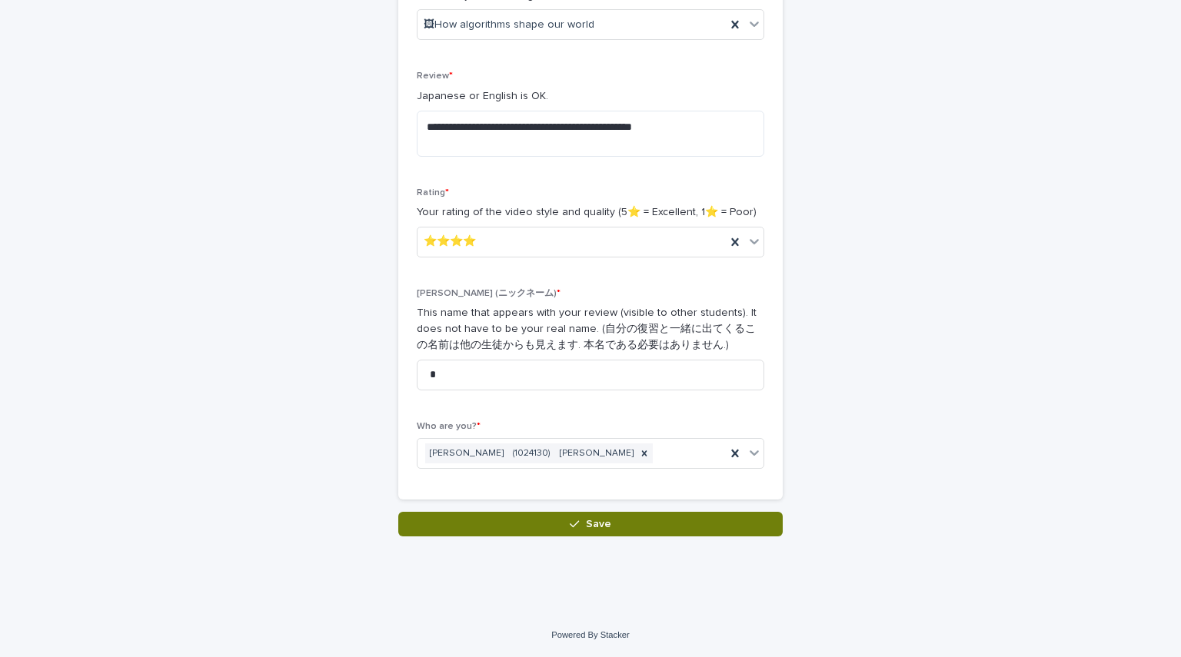
click at [573, 522] on icon "button" at bounding box center [574, 524] width 9 height 7
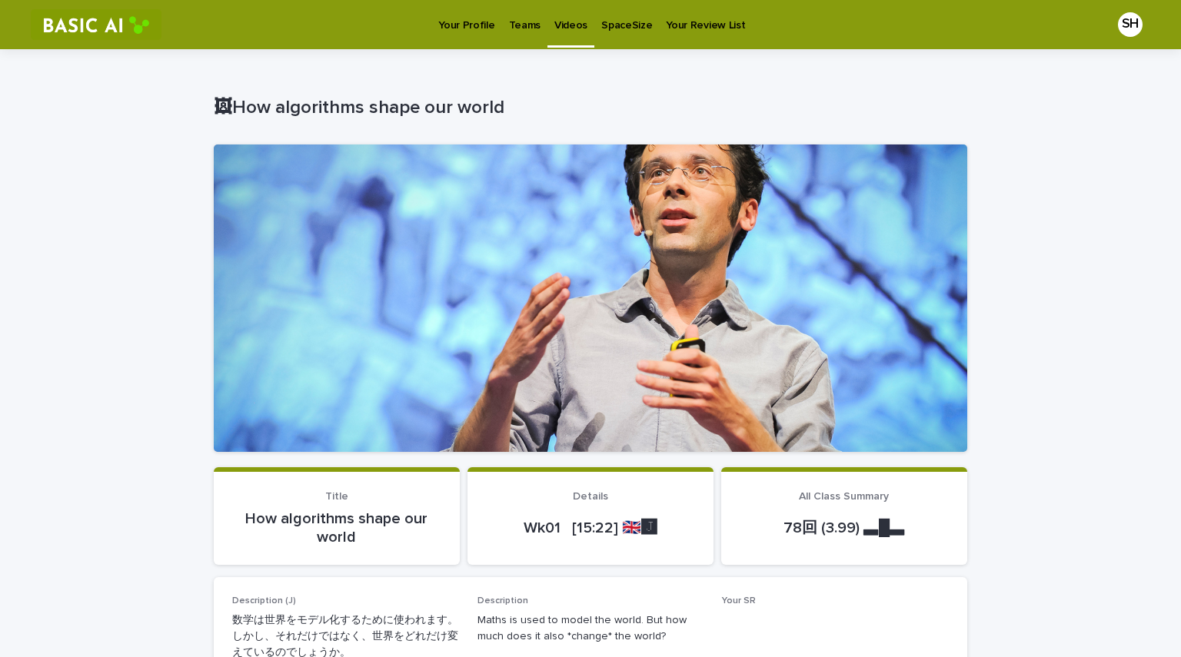
click at [554, 25] on p "Videos" at bounding box center [570, 16] width 33 height 32
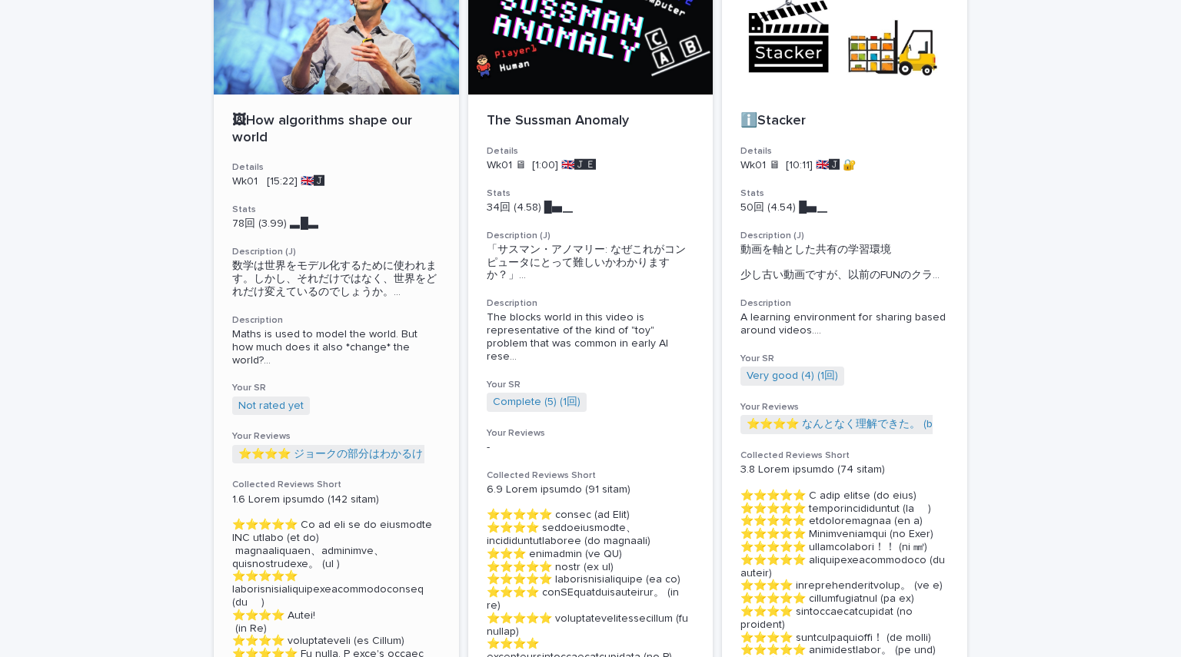
scroll to position [166, 0]
click at [285, 408] on link "Not rated yet" at bounding box center [270, 407] width 65 height 13
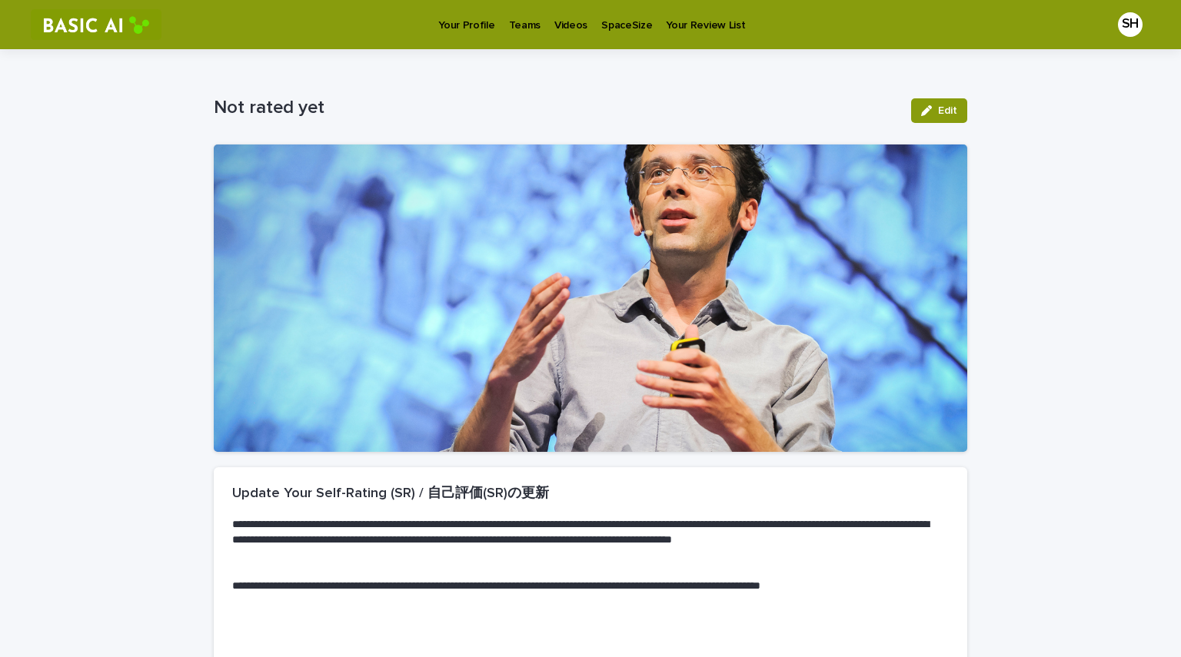
scroll to position [198, 0]
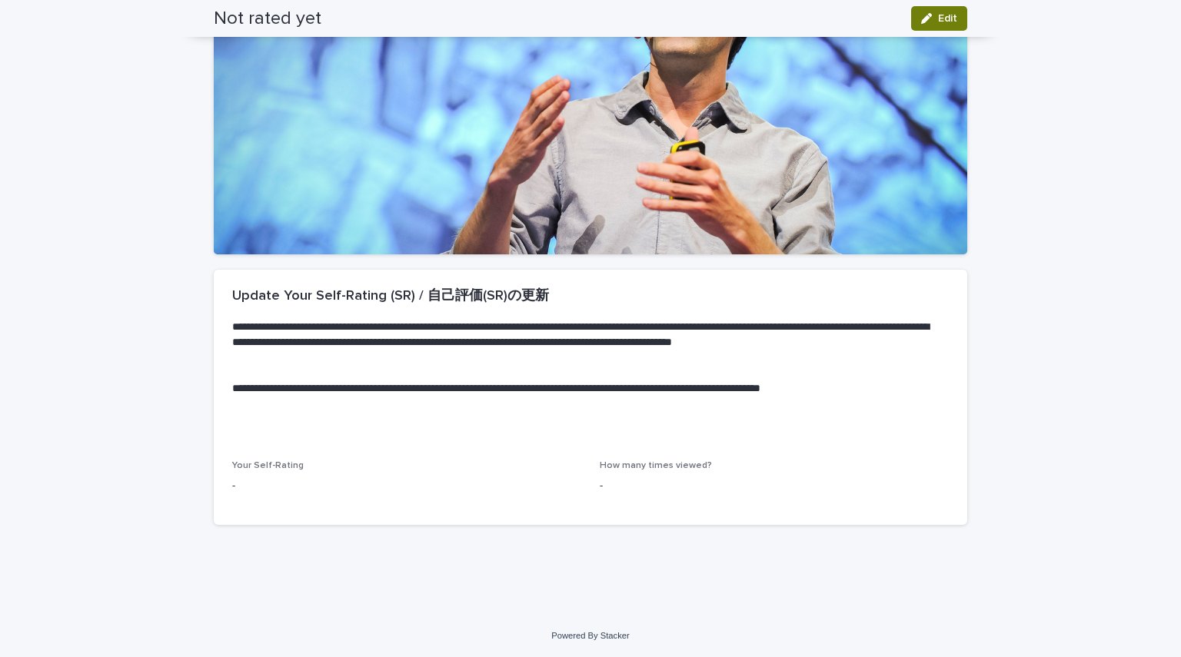
click at [935, 28] on button "Edit" at bounding box center [939, 18] width 56 height 25
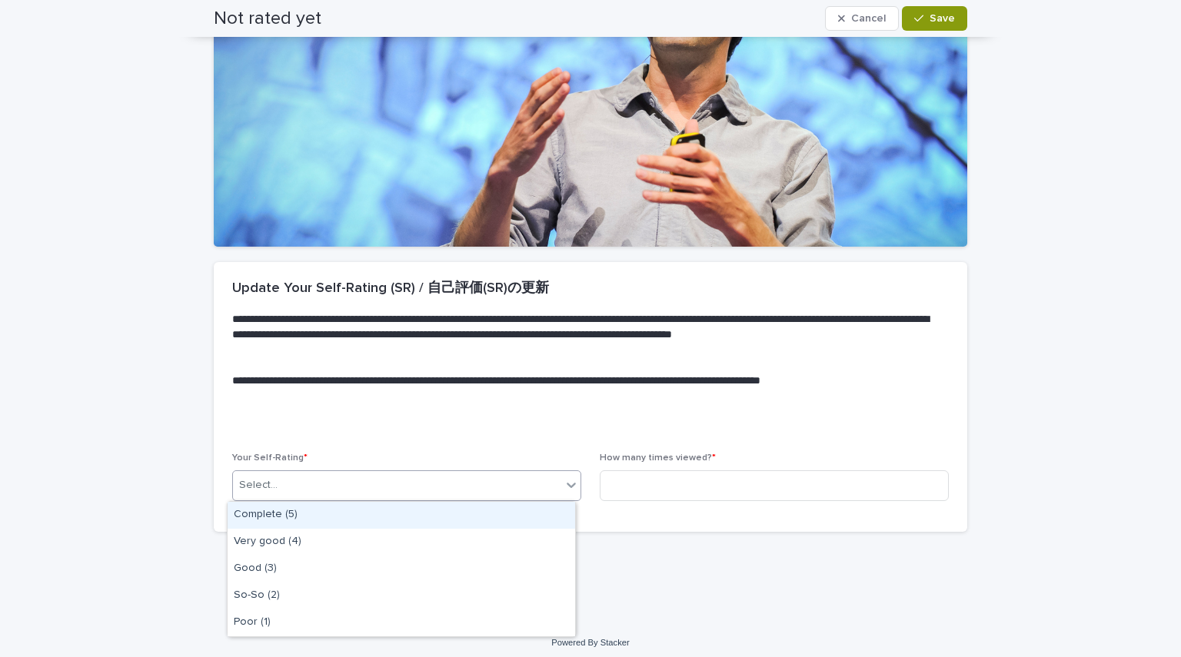
click at [453, 487] on div "Select..." at bounding box center [397, 485] width 328 height 25
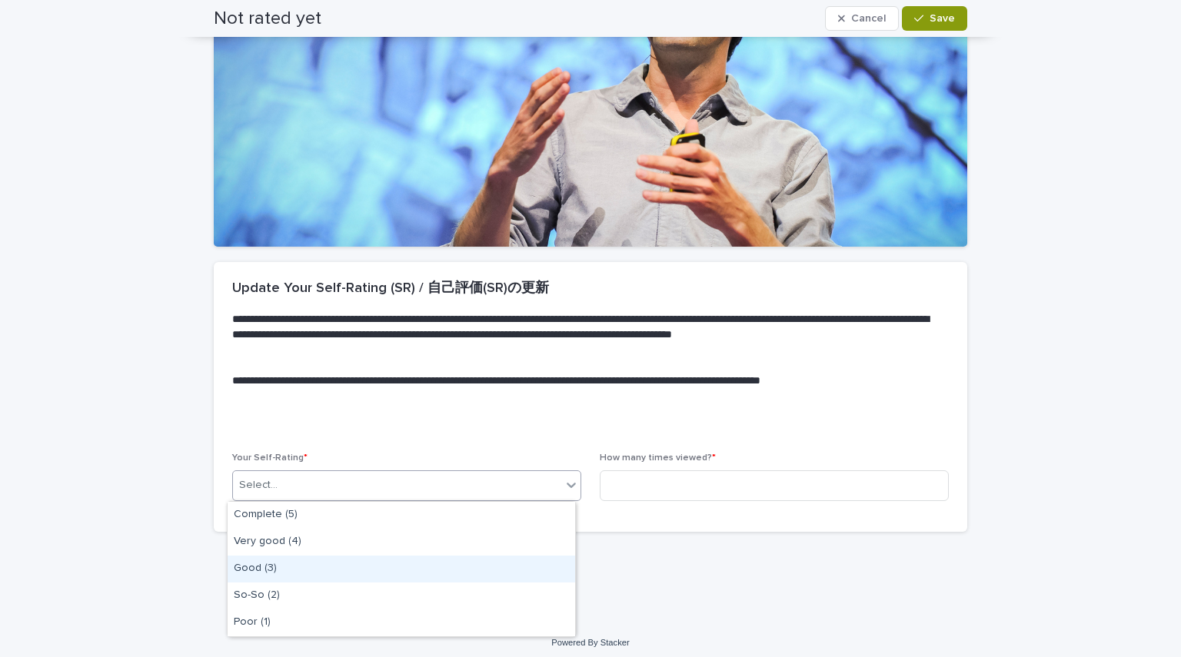
click at [389, 561] on div "Good (3)" at bounding box center [402, 569] width 348 height 27
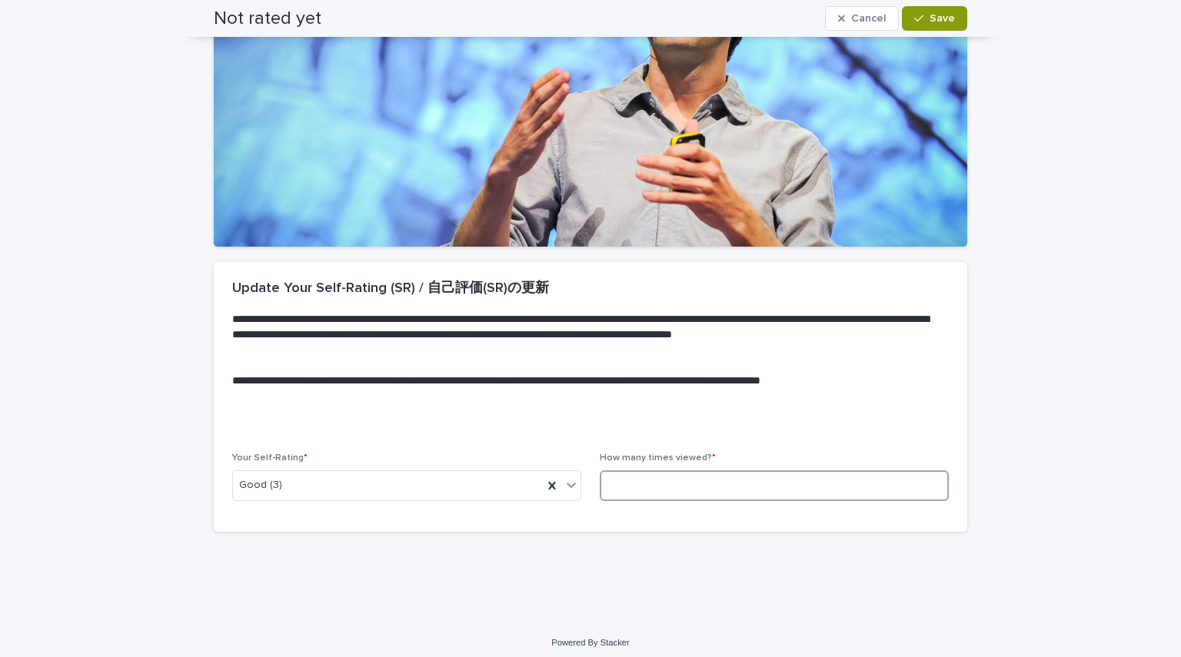
click at [657, 485] on input at bounding box center [774, 486] width 349 height 31
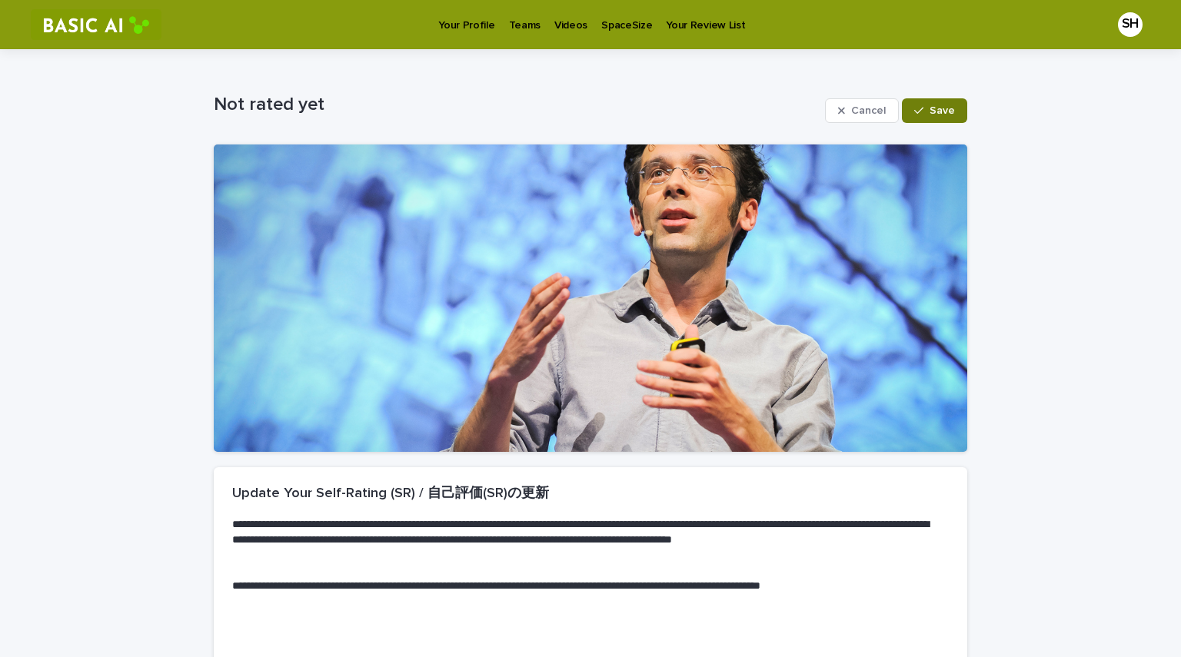
type input "*"
click at [932, 104] on button "Save" at bounding box center [934, 110] width 65 height 25
click at [517, 25] on p "Teams" at bounding box center [525, 16] width 32 height 32
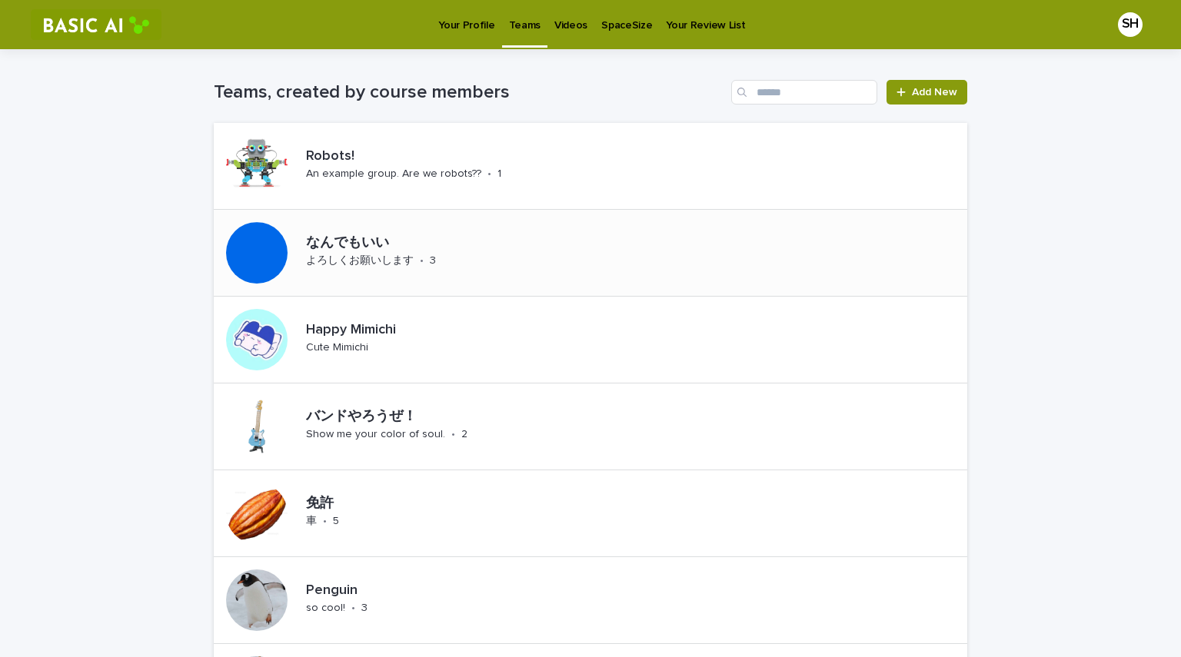
scroll to position [28, 0]
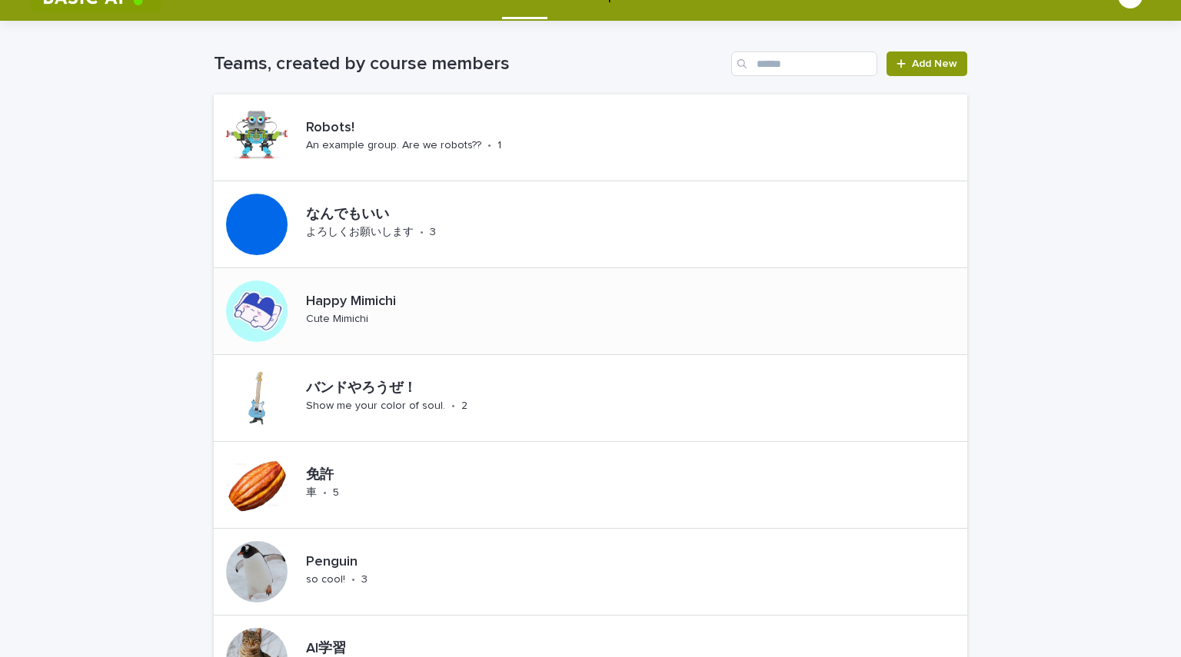
click at [474, 294] on div "Happy Mimichi Cute Mimichi" at bounding box center [591, 311] width 754 height 87
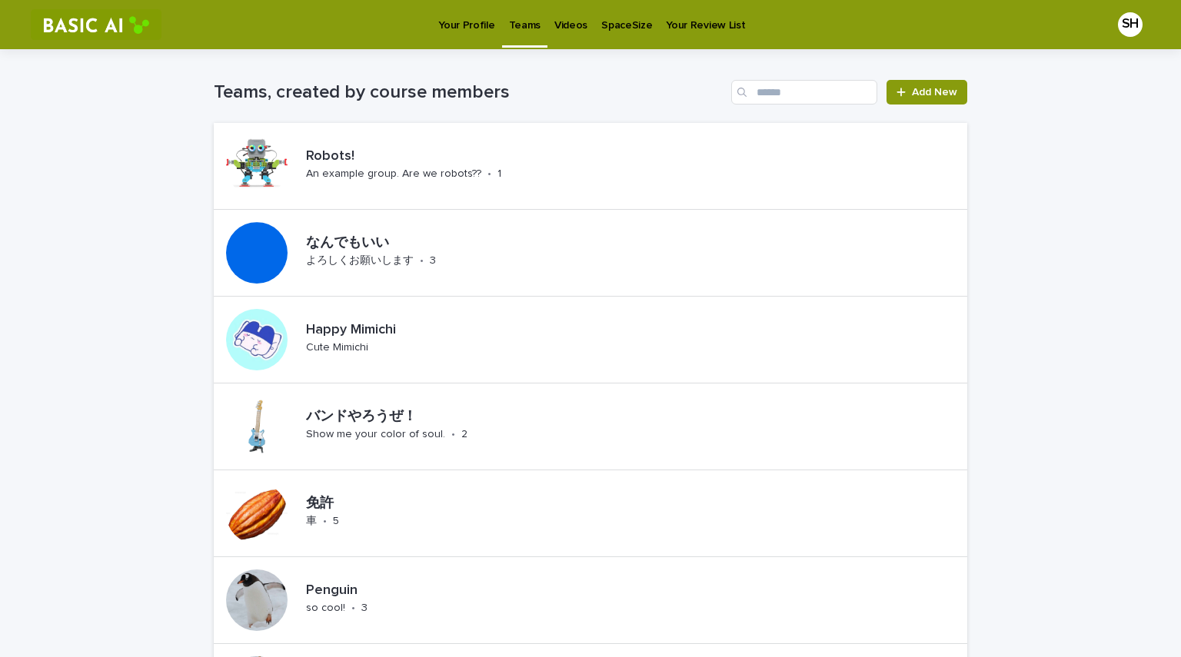
click at [462, 28] on p "Your Profile" at bounding box center [466, 16] width 56 height 32
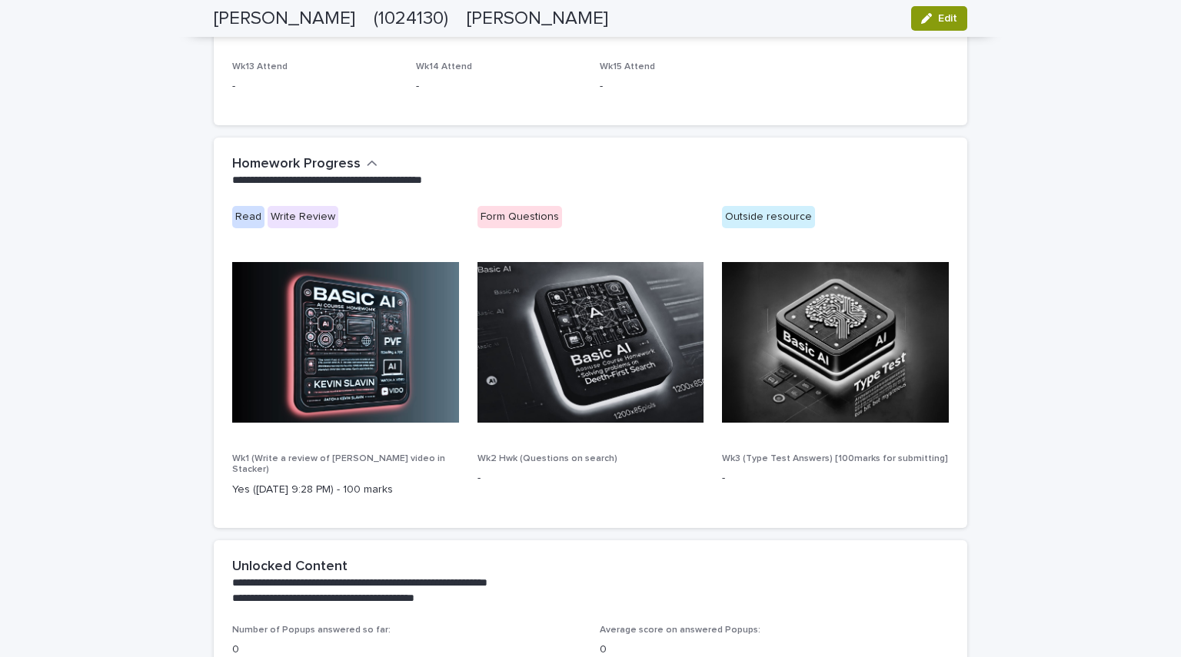
scroll to position [945, 0]
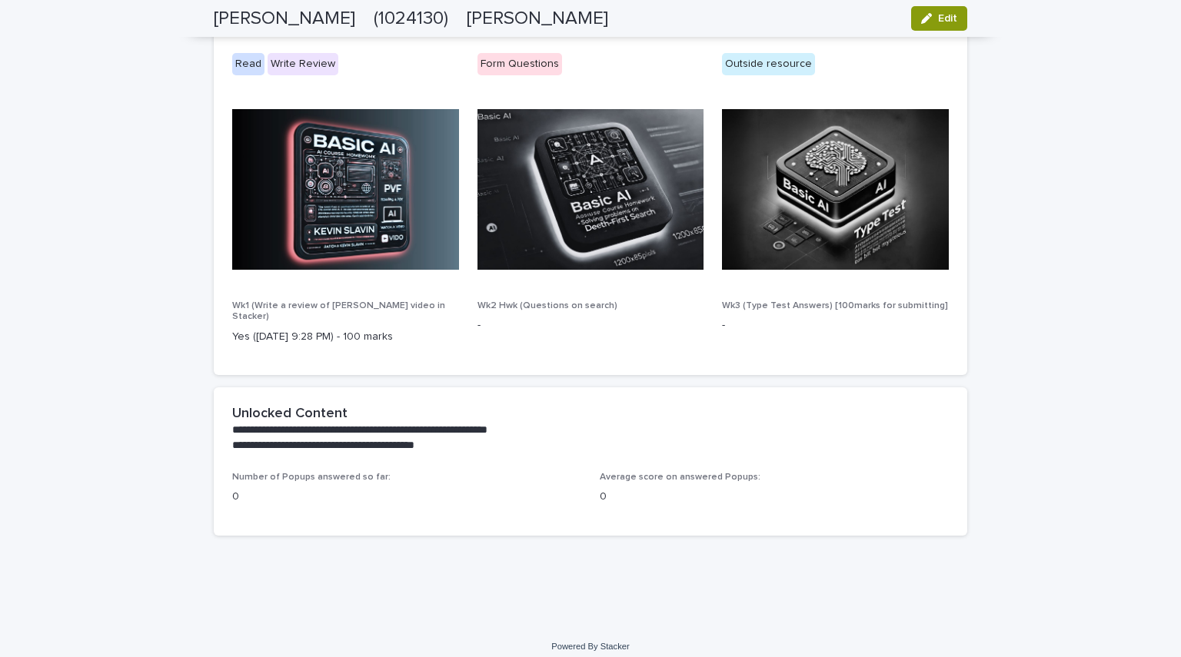
click at [309, 438] on p "**********" at bounding box center [587, 445] width 711 height 15
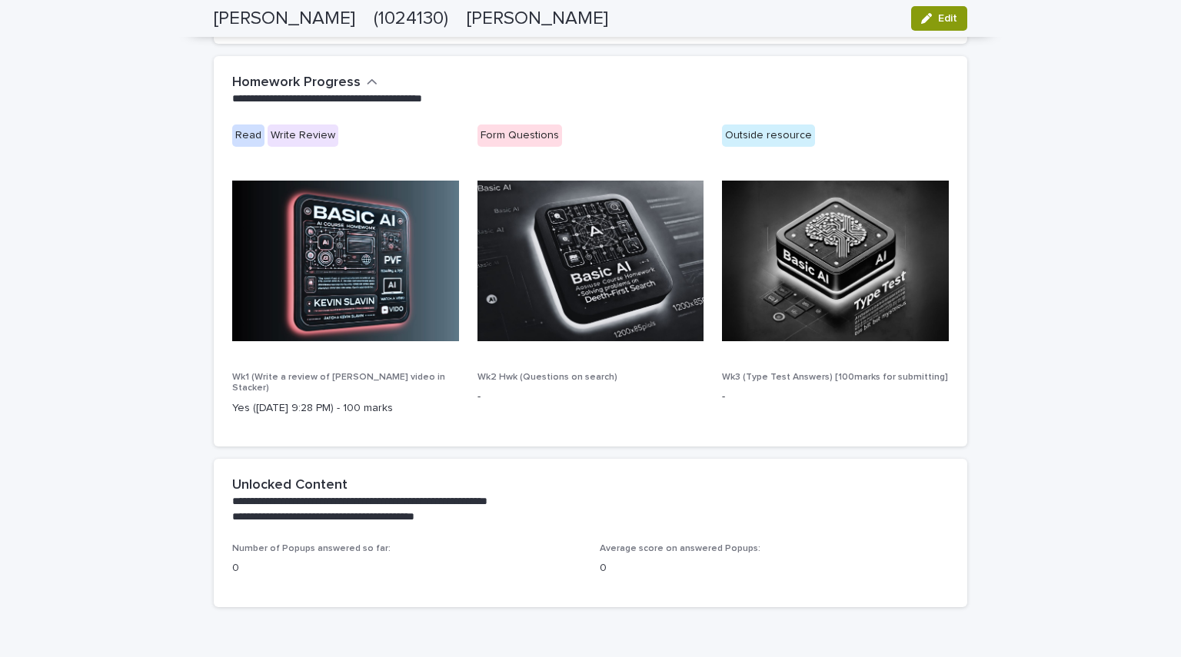
scroll to position [945, 0]
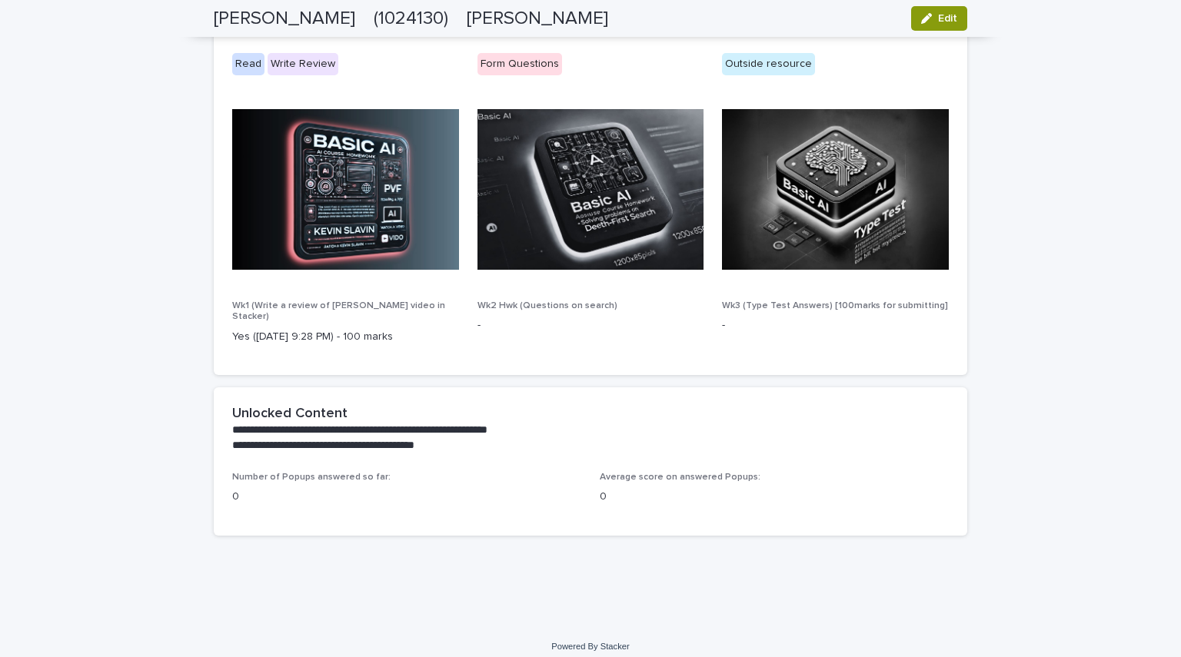
click at [240, 473] on span "Number of Popups answered so far:" at bounding box center [311, 477] width 158 height 9
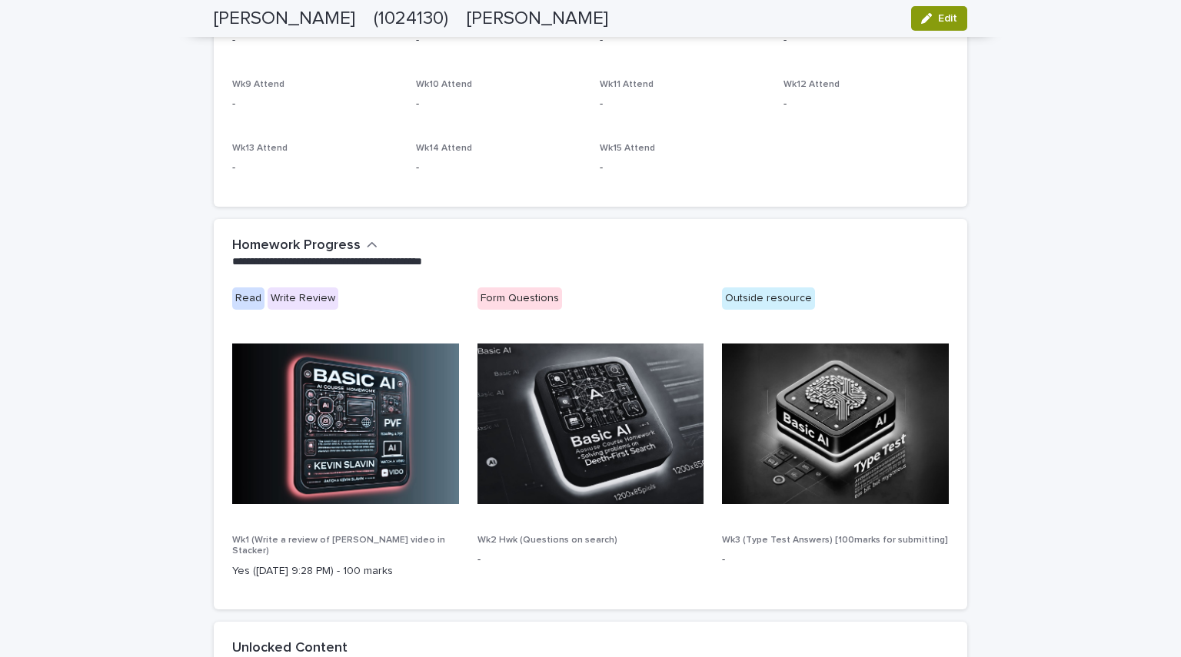
scroll to position [710, 0]
